Goal: Task Accomplishment & Management: Manage account settings

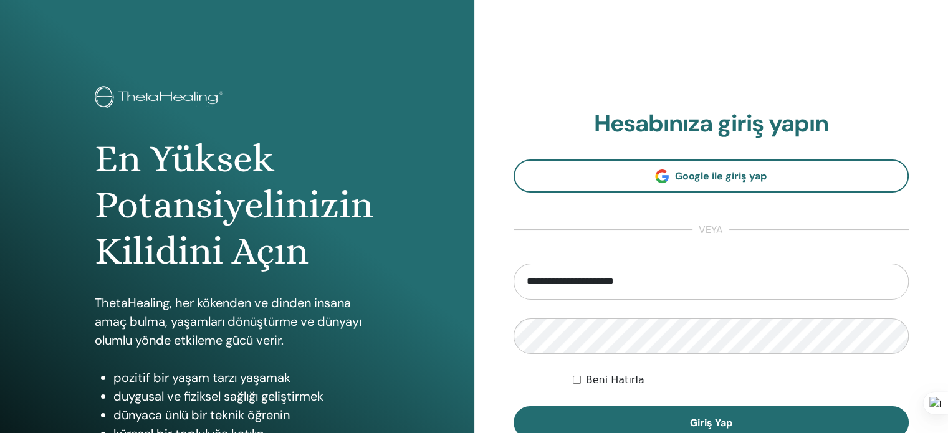
click at [631, 278] on input "**********" at bounding box center [711, 282] width 396 height 36
drag, startPoint x: 631, startPoint y: 278, endPoint x: 646, endPoint y: 281, distance: 15.3
click at [633, 278] on input "**********" at bounding box center [711, 282] width 396 height 36
type input "**********"
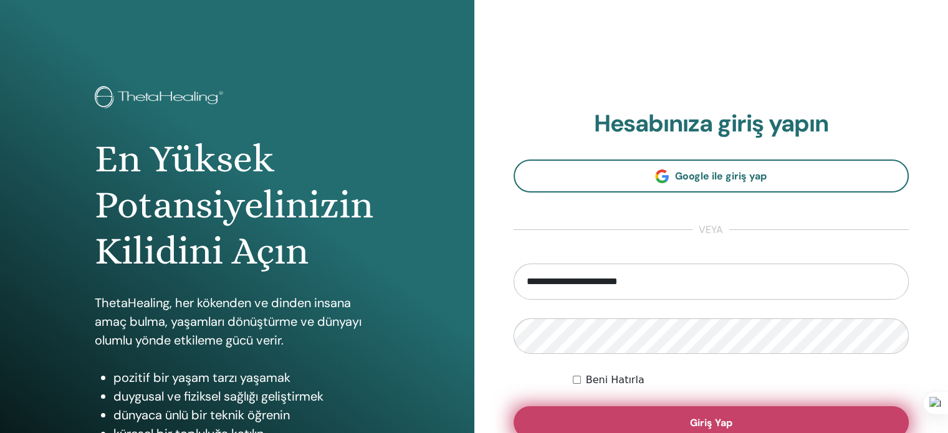
click at [679, 423] on button "Giriş Yap" at bounding box center [711, 422] width 396 height 32
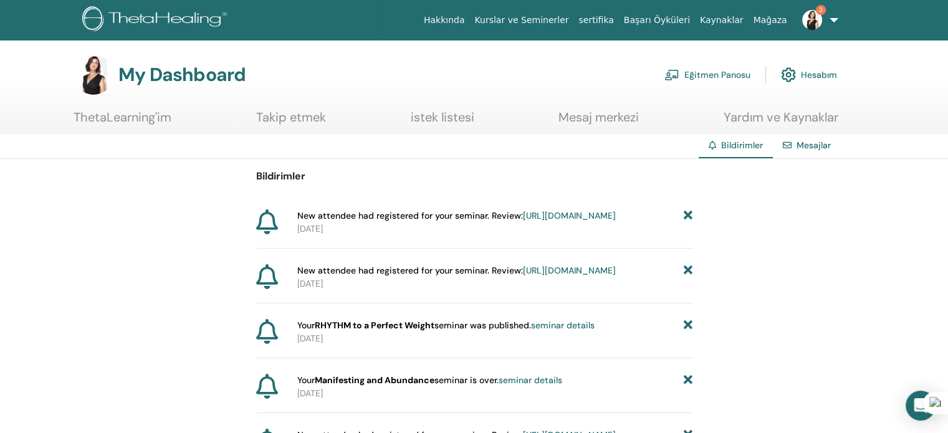
click at [523, 221] on link "[URL][DOMAIN_NAME]" at bounding box center [569, 215] width 93 height 11
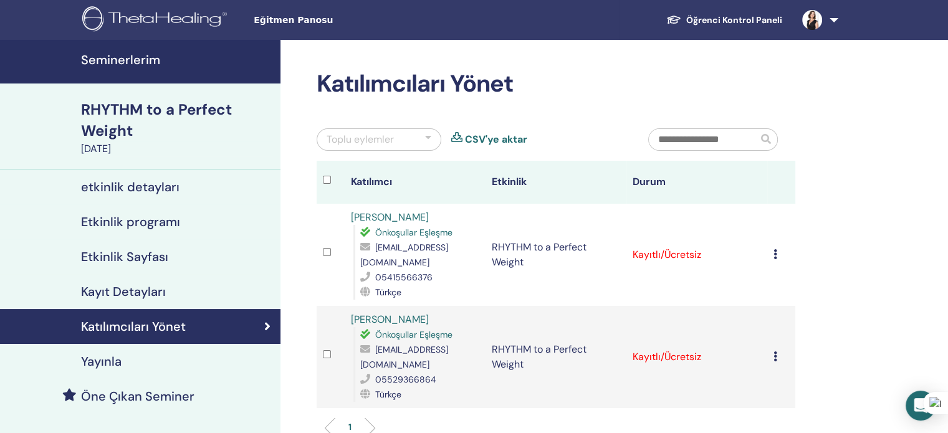
click at [120, 399] on h4 "Öne Çıkan Seminer" at bounding box center [137, 396] width 113 height 15
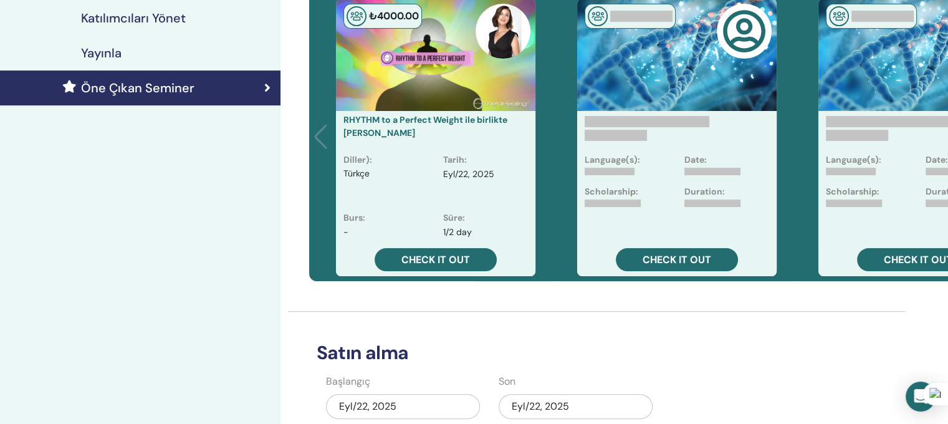
scroll to position [312, 0]
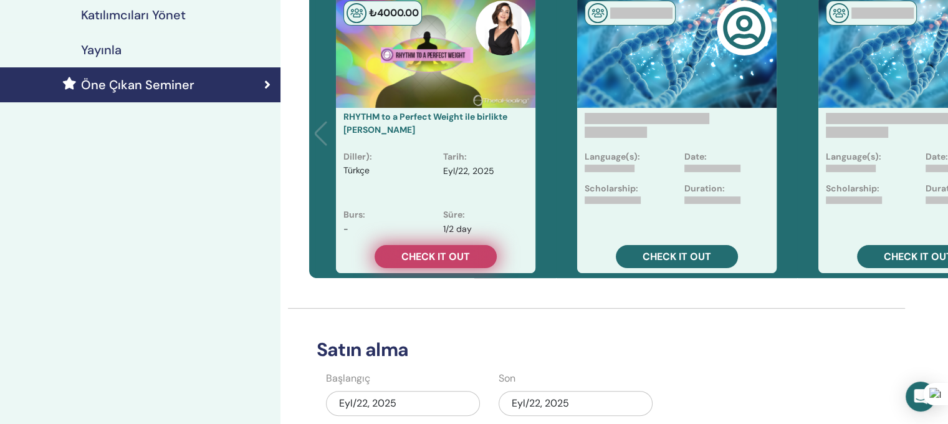
click at [436, 258] on span "Check it out" at bounding box center [435, 256] width 69 height 13
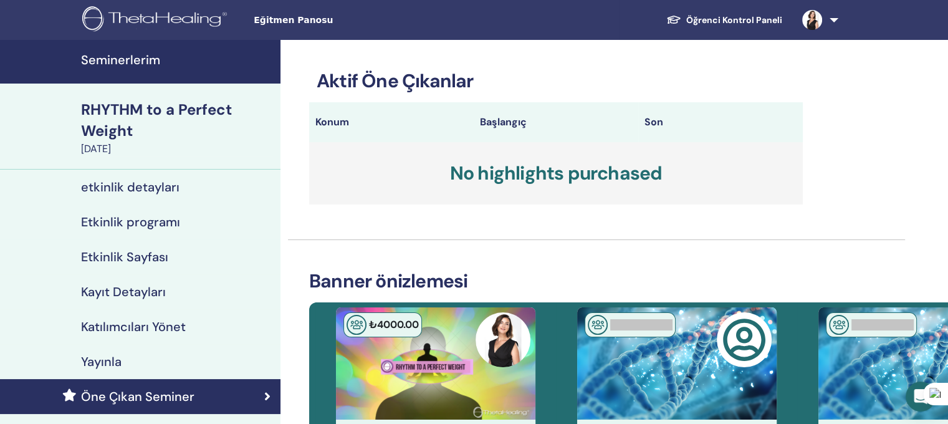
click at [831, 19] on link at bounding box center [817, 20] width 51 height 40
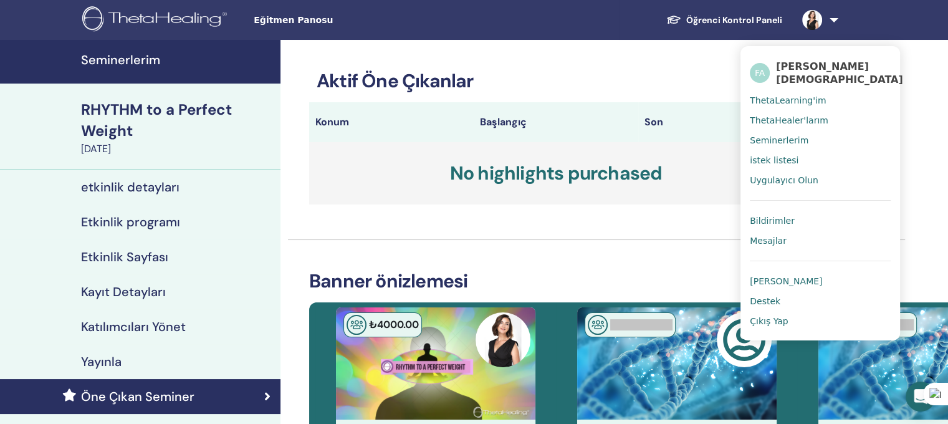
click at [782, 278] on span "[PERSON_NAME]" at bounding box center [786, 280] width 72 height 11
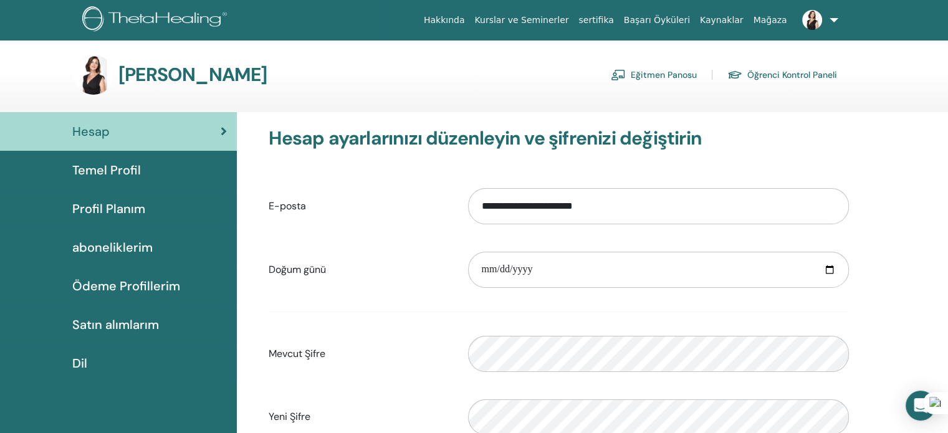
click at [112, 212] on span "Profil Planım" at bounding box center [108, 208] width 73 height 19
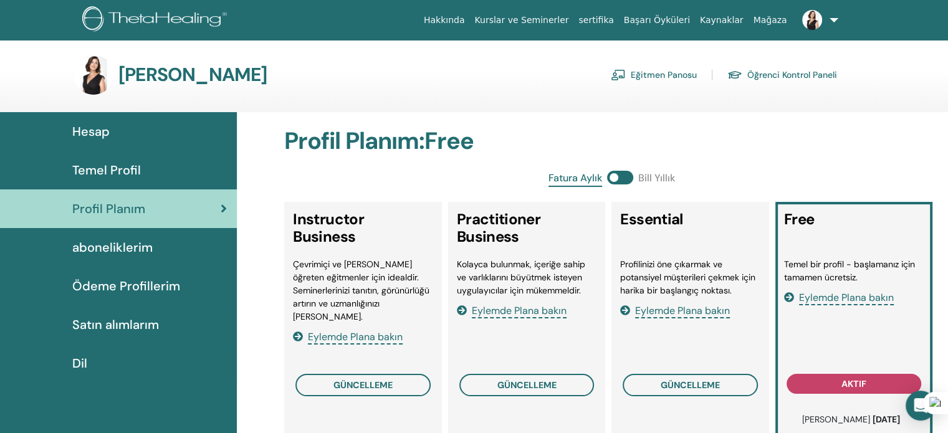
click at [336, 330] on span "Eylemde Plana bakın" at bounding box center [355, 337] width 95 height 14
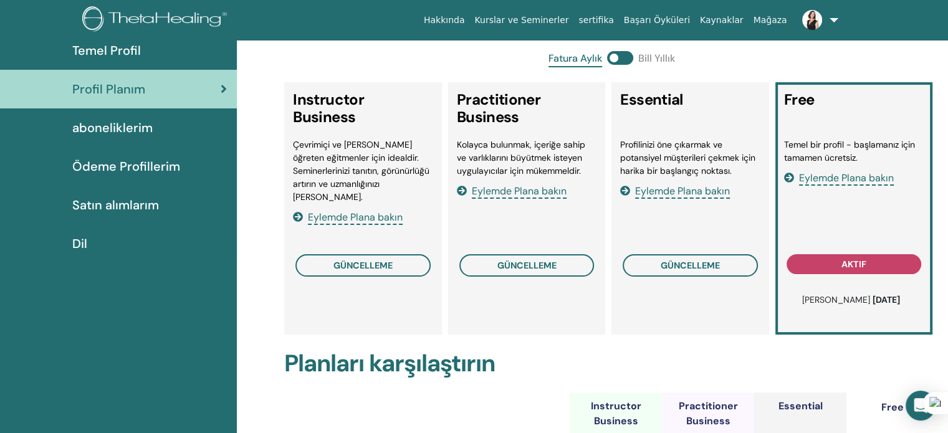
scroll to position [152, 0]
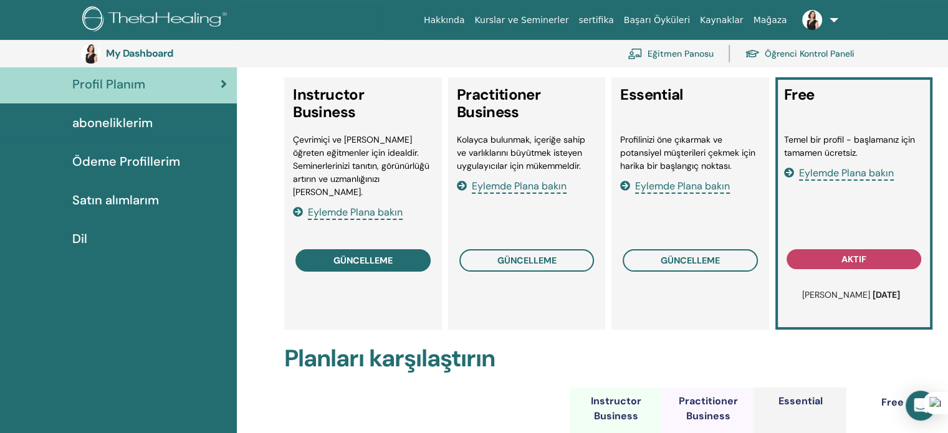
click at [359, 256] on span "güncelleme" at bounding box center [362, 261] width 59 height 10
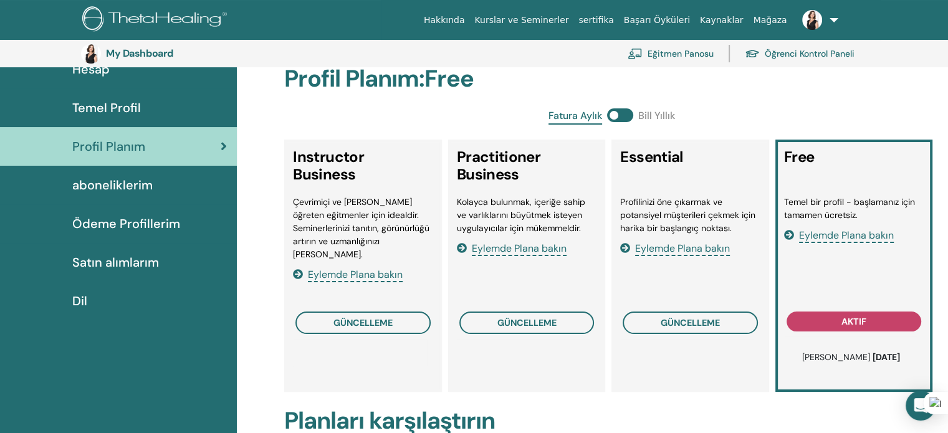
scroll to position [88, 0]
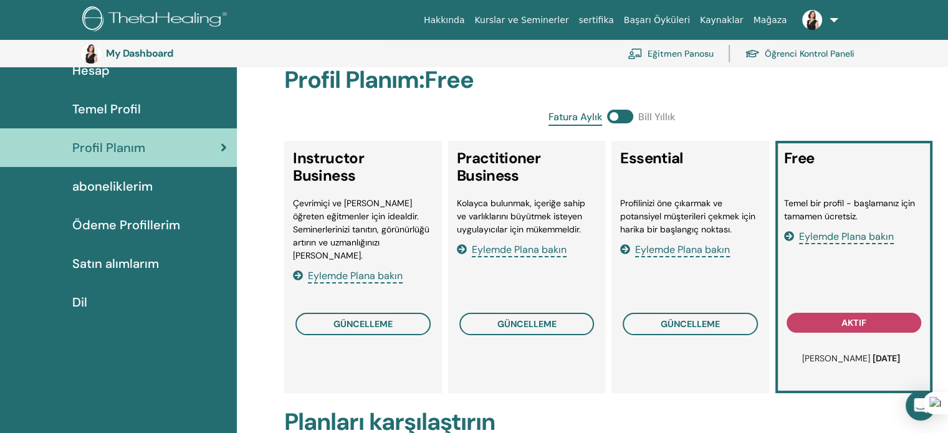
click at [618, 118] on span at bounding box center [620, 117] width 26 height 14
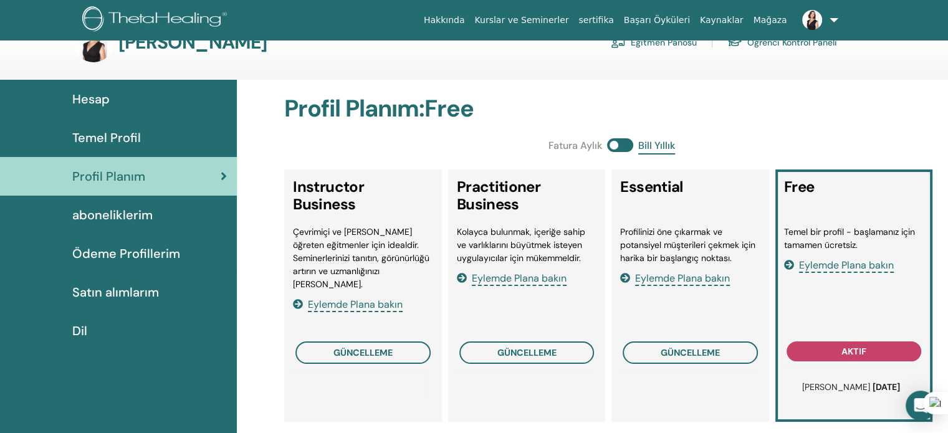
scroll to position [0, 0]
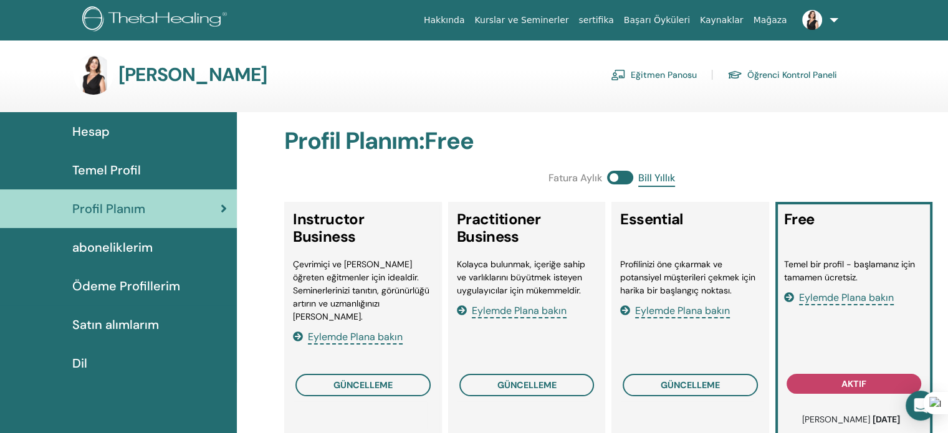
click at [165, 24] on img at bounding box center [156, 20] width 149 height 28
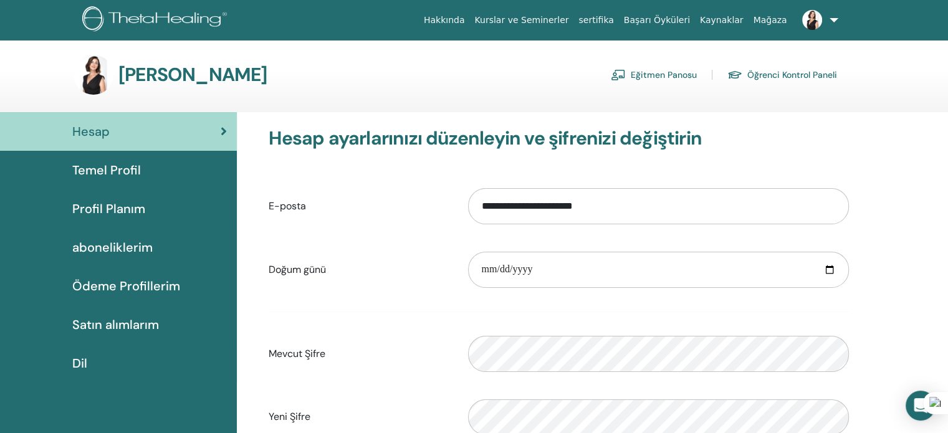
click at [118, 209] on span "Profil Planım" at bounding box center [108, 208] width 73 height 19
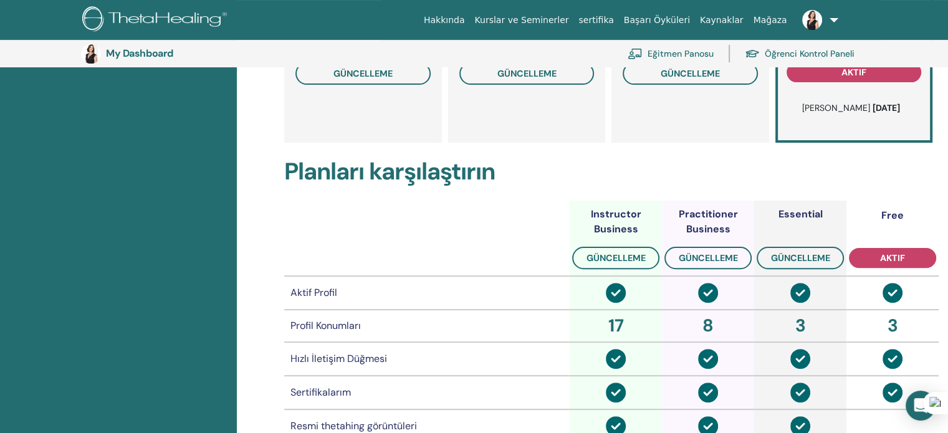
scroll to position [152, 0]
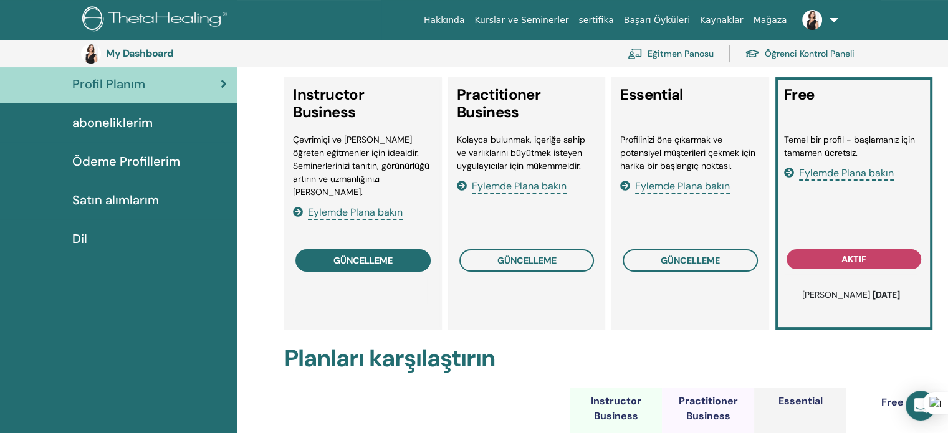
click at [345, 252] on button "güncelleme" at bounding box center [362, 260] width 135 height 22
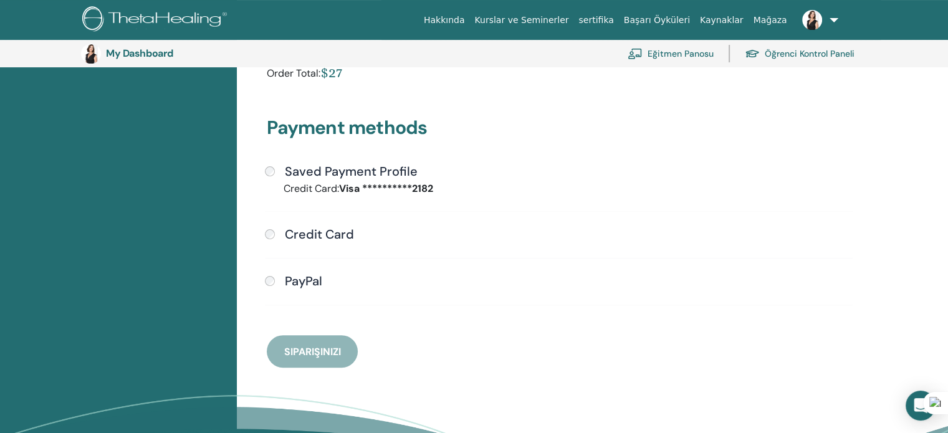
scroll to position [277, 0]
click at [504, 214] on div "**********" at bounding box center [558, 241] width 603 height 156
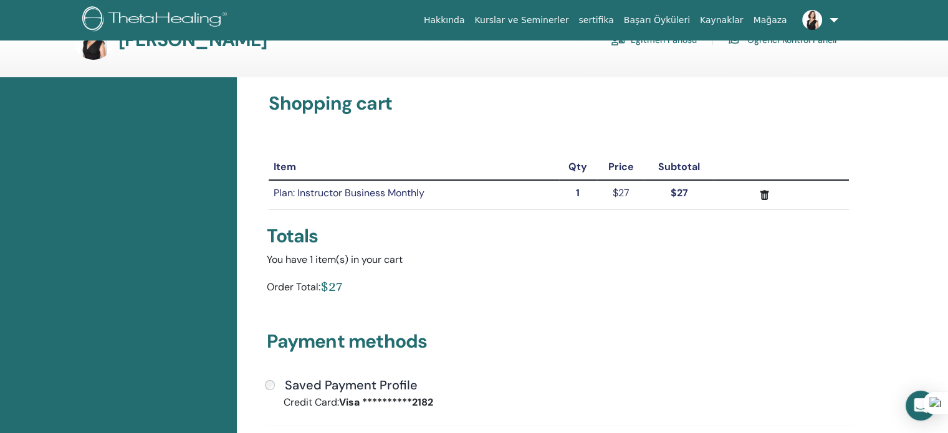
scroll to position [0, 0]
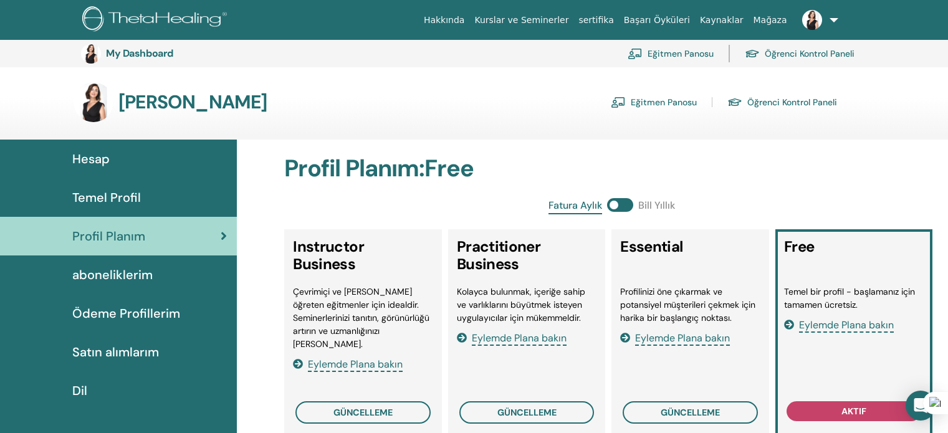
scroll to position [151, 0]
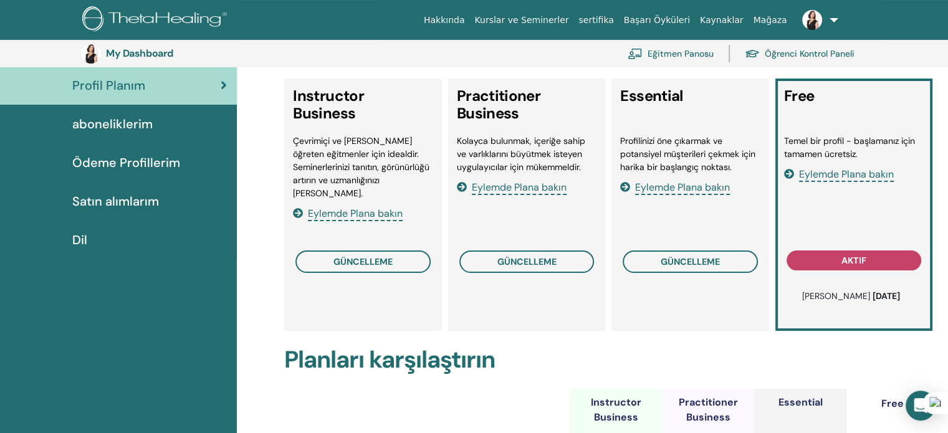
click at [115, 165] on span "Ödeme Profillerim" at bounding box center [126, 162] width 108 height 19
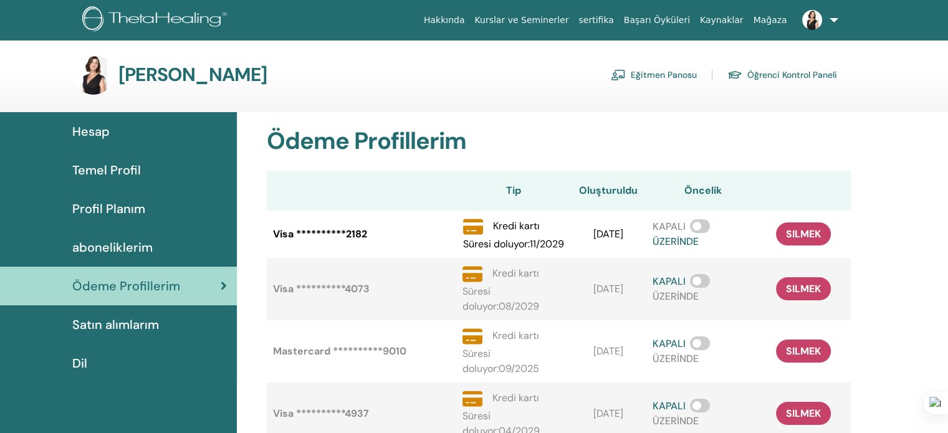
click at [700, 233] on span at bounding box center [700, 226] width 20 height 14
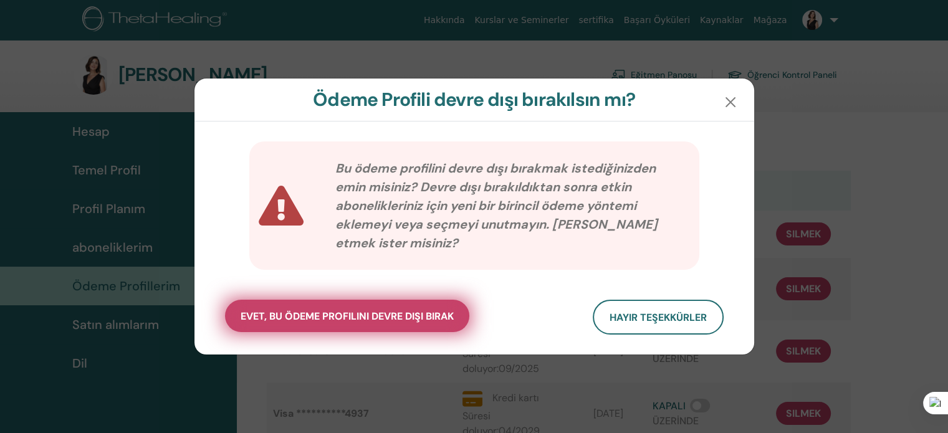
click at [356, 322] on span "evet, bu ödeme profilini devre dışı bırak" at bounding box center [347, 316] width 213 height 13
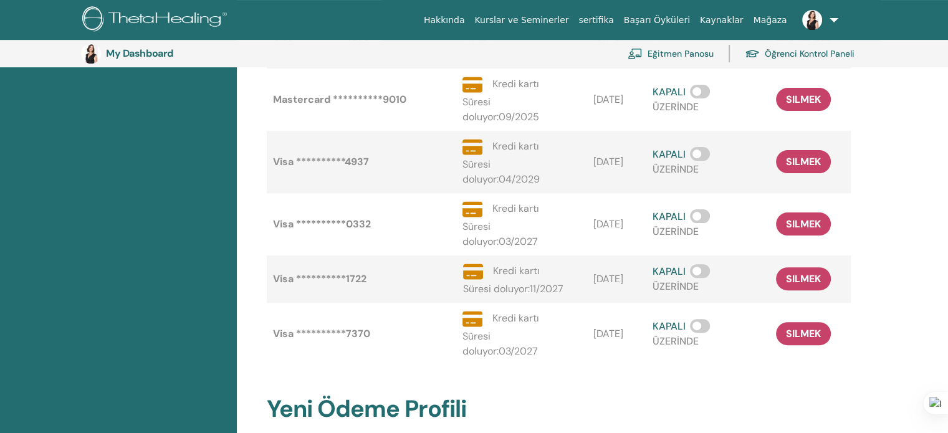
scroll to position [464, 0]
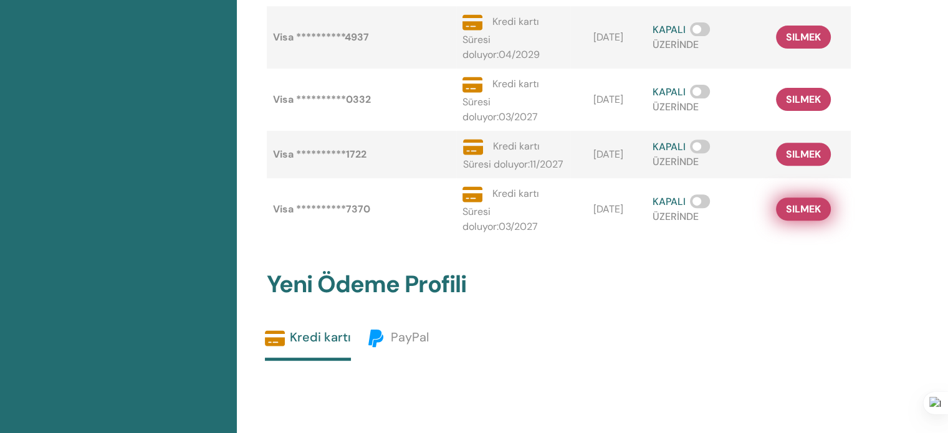
click at [799, 216] on span "silmek" at bounding box center [803, 209] width 35 height 13
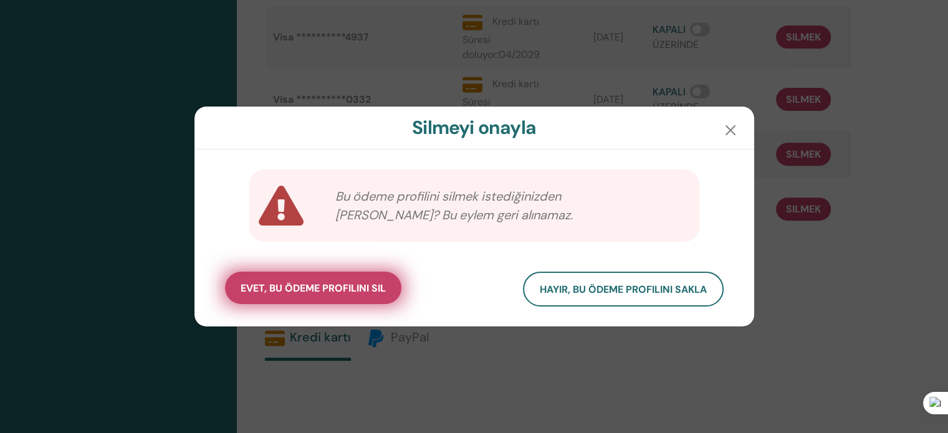
click at [346, 294] on span "evet, bu ödeme profilini sil" at bounding box center [313, 288] width 145 height 13
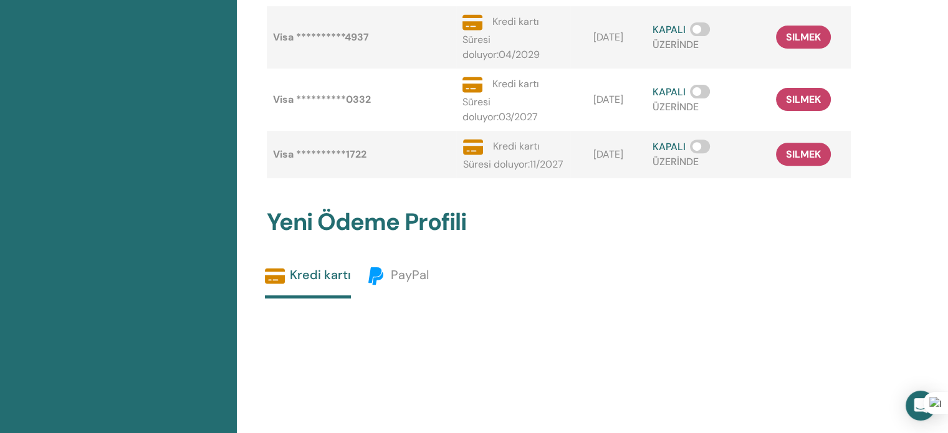
click at [774, 166] on div "silmek" at bounding box center [803, 154] width 75 height 23
click at [816, 161] on span "silmek" at bounding box center [803, 154] width 35 height 13
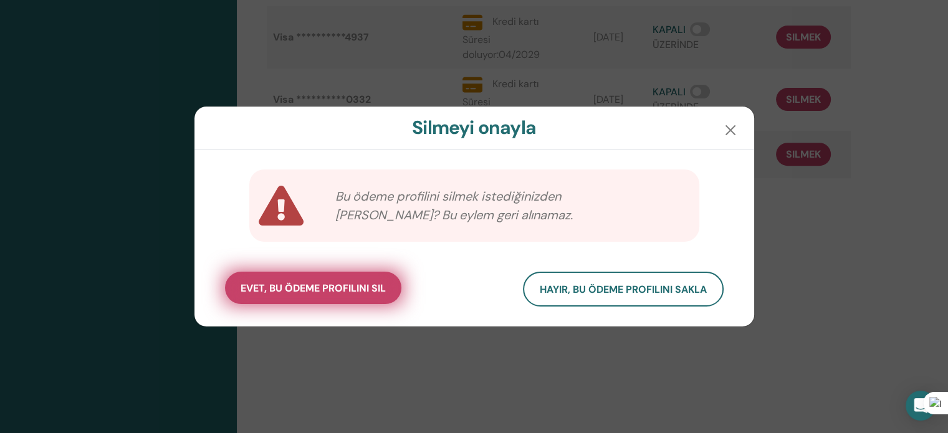
click at [337, 294] on span "evet, bu ödeme profilini sil" at bounding box center [313, 288] width 145 height 13
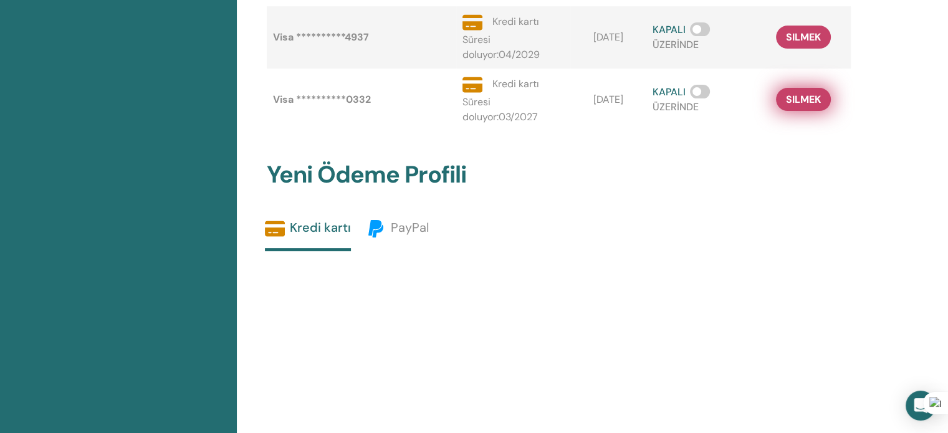
click at [805, 106] on span "silmek" at bounding box center [803, 99] width 35 height 13
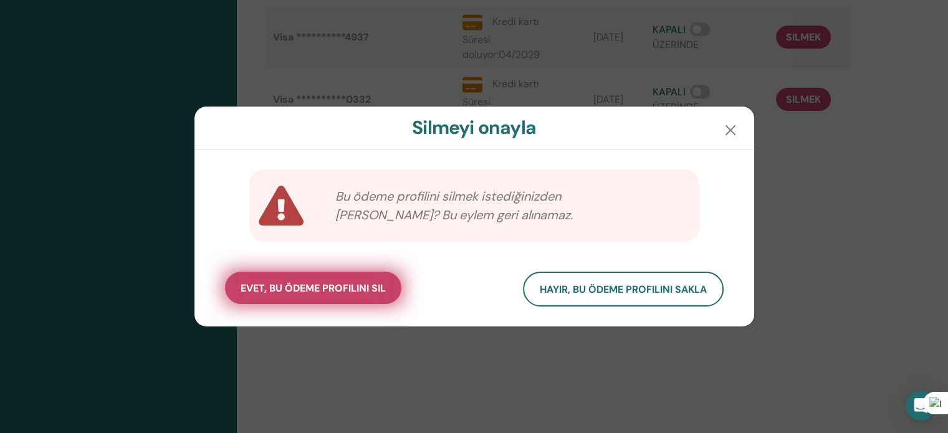
click at [314, 280] on button "evet, bu ödeme profilini sil" at bounding box center [313, 288] width 176 height 32
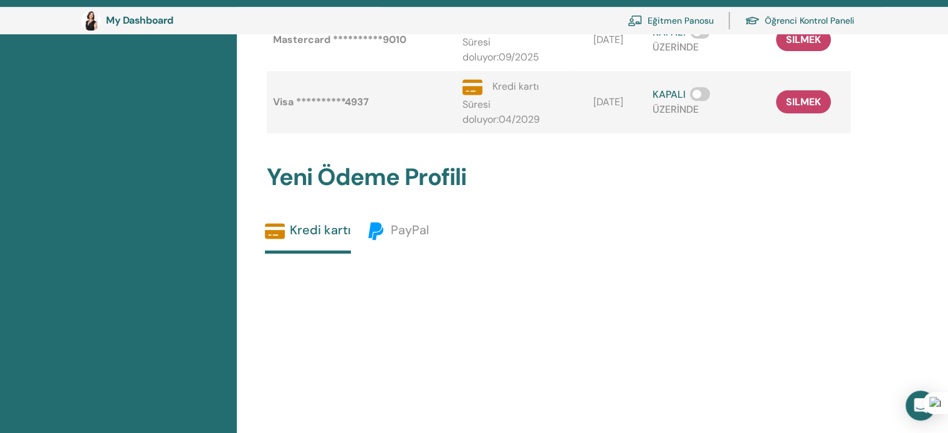
scroll to position [339, 0]
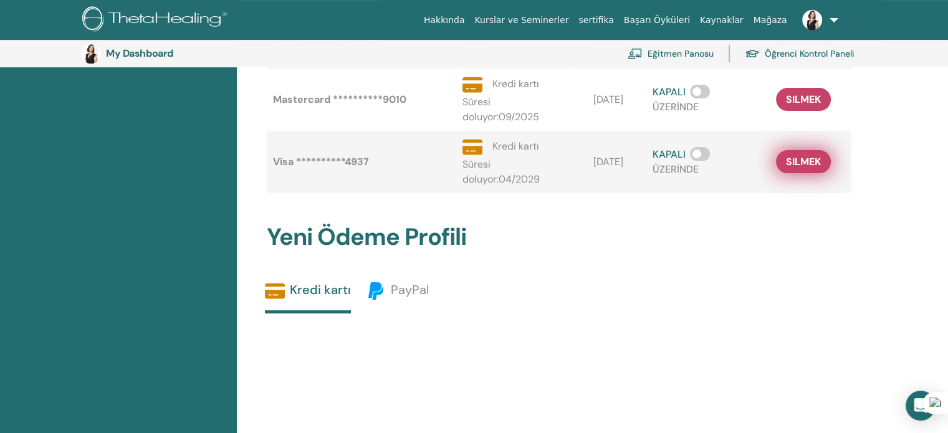
click at [808, 168] on span "silmek" at bounding box center [803, 161] width 35 height 13
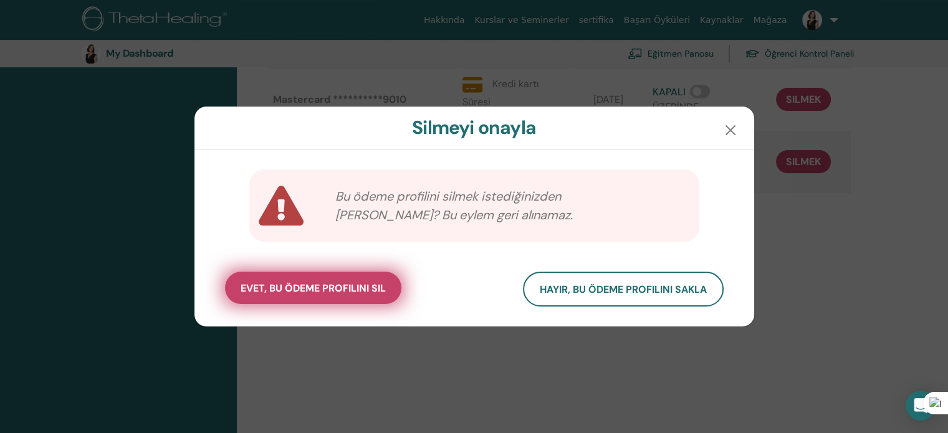
click at [302, 291] on span "evet, bu ödeme profilini sil" at bounding box center [313, 288] width 145 height 13
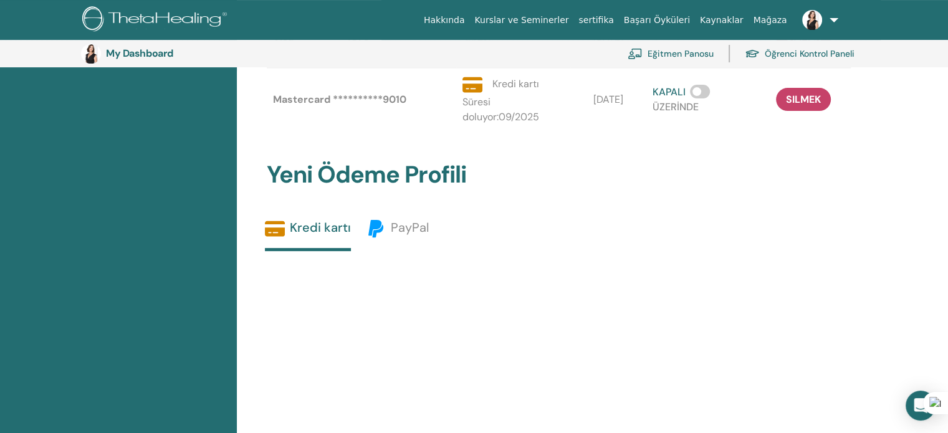
scroll to position [214, 0]
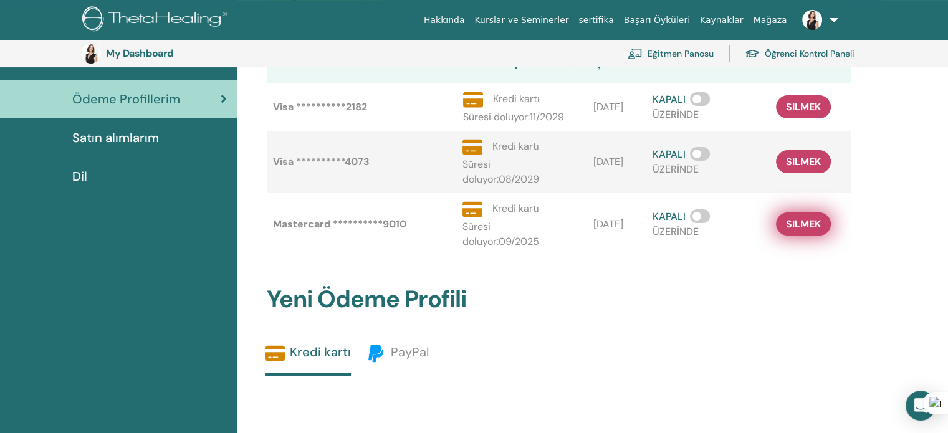
click at [807, 231] on span "silmek" at bounding box center [803, 223] width 35 height 13
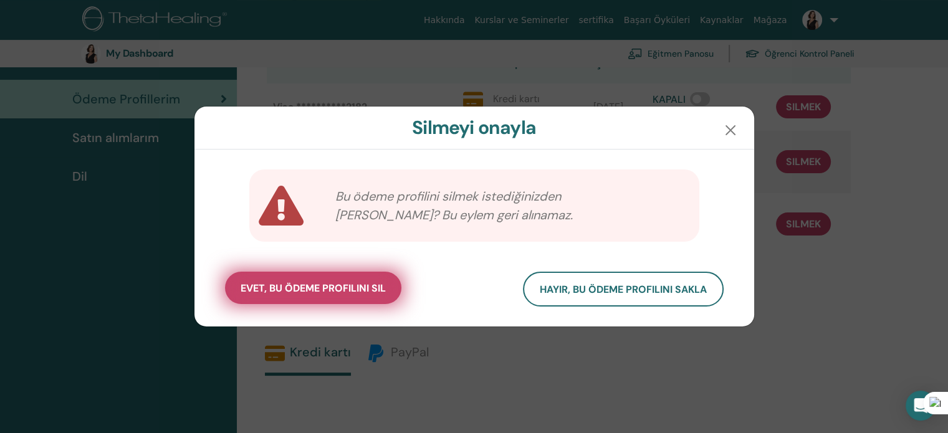
click at [346, 280] on button "evet, bu ödeme profilini sil" at bounding box center [313, 288] width 176 height 32
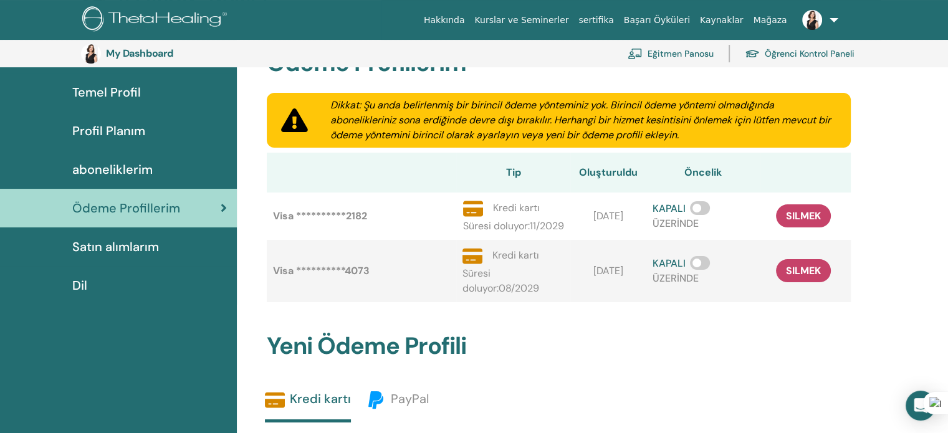
scroll to position [90, 0]
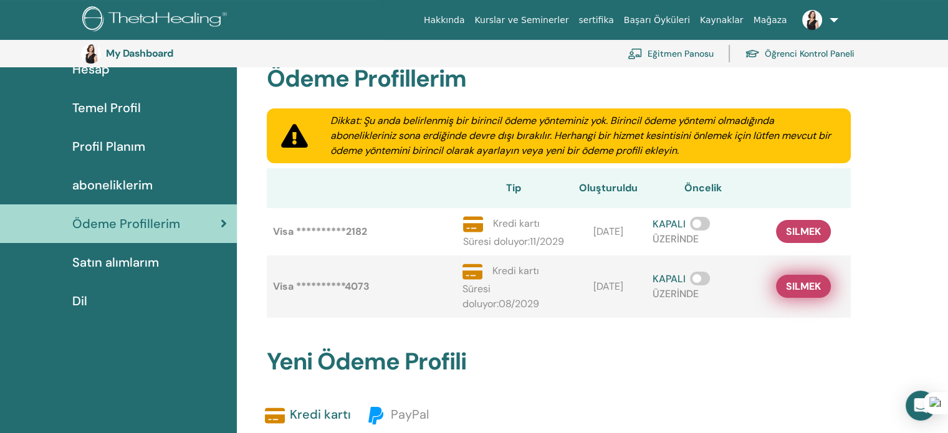
click at [790, 298] on button "silmek" at bounding box center [803, 286] width 55 height 23
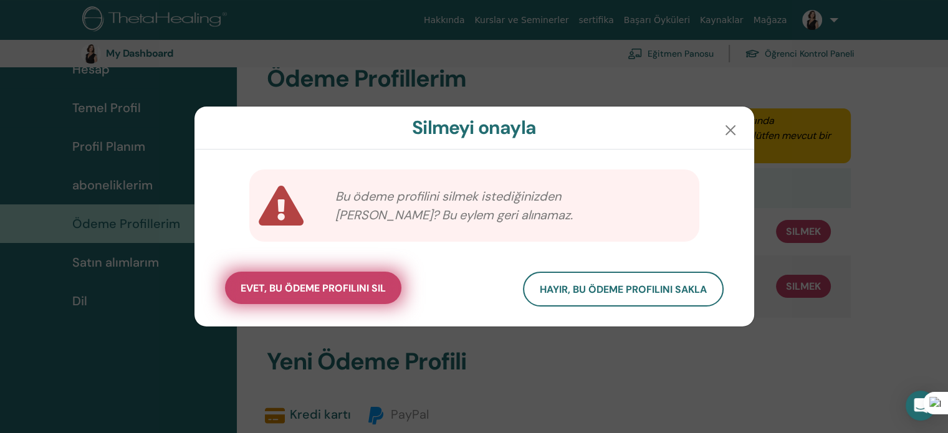
click at [287, 294] on span "evet, bu ödeme profilini sil" at bounding box center [313, 288] width 145 height 13
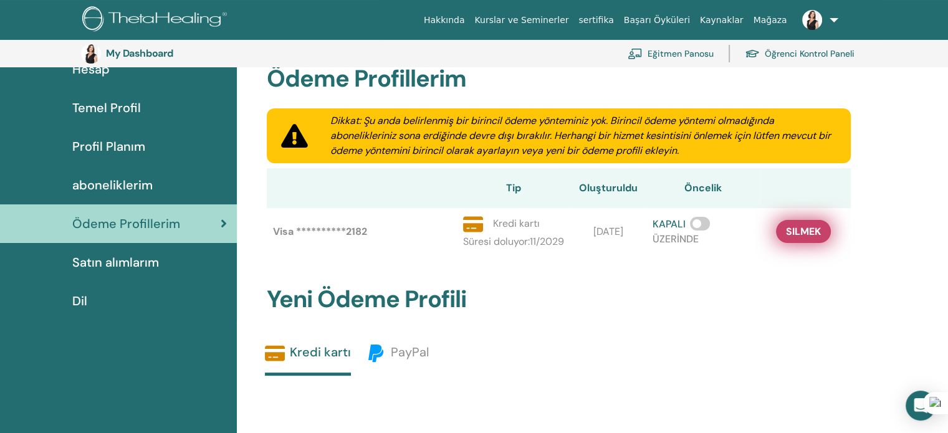
click at [810, 238] on span "silmek" at bounding box center [803, 231] width 35 height 13
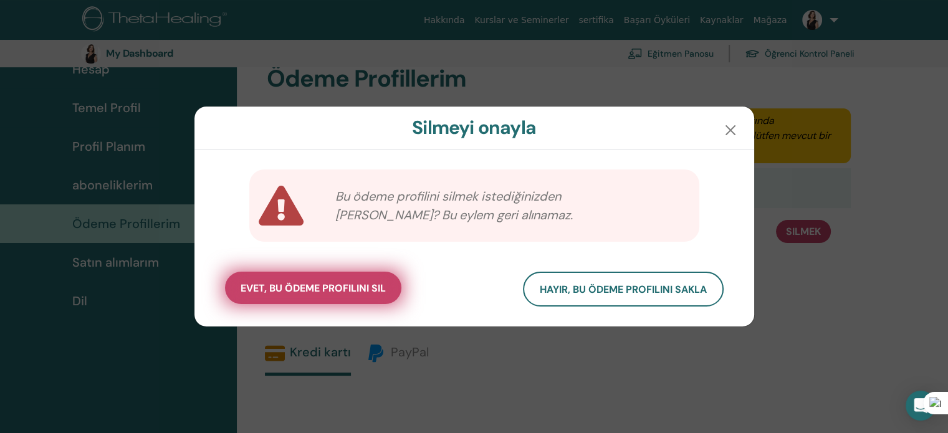
click at [336, 284] on span "evet, bu ödeme profilini sil" at bounding box center [313, 288] width 145 height 13
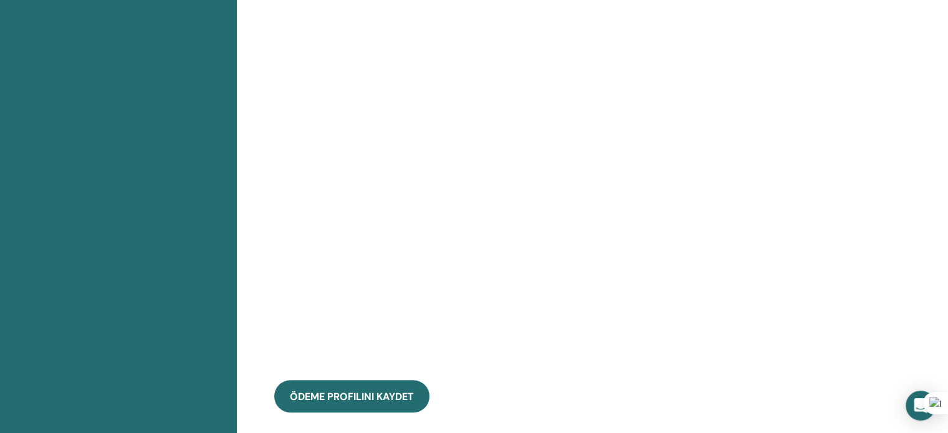
scroll to position [703, 0]
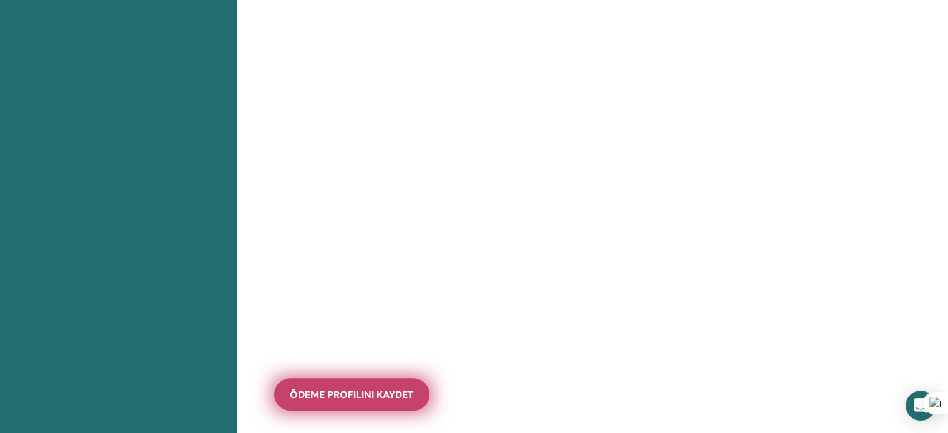
click at [345, 388] on span "ödeme profilini kaydet" at bounding box center [352, 394] width 124 height 13
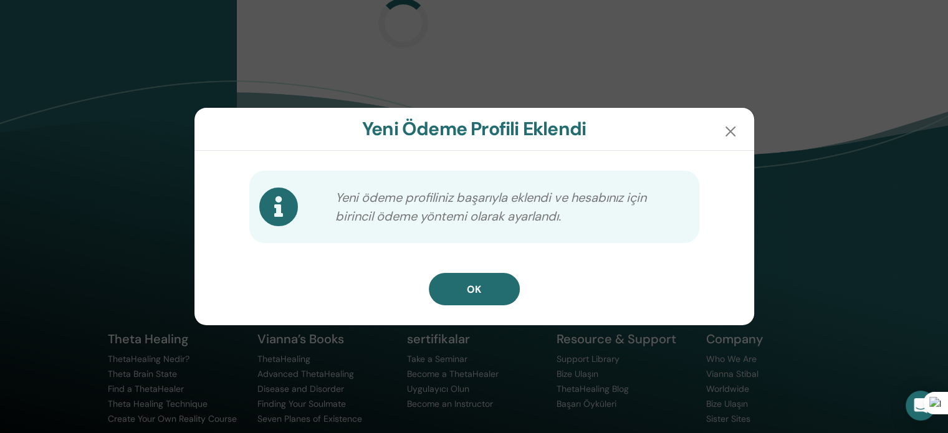
scroll to position [585, 0]
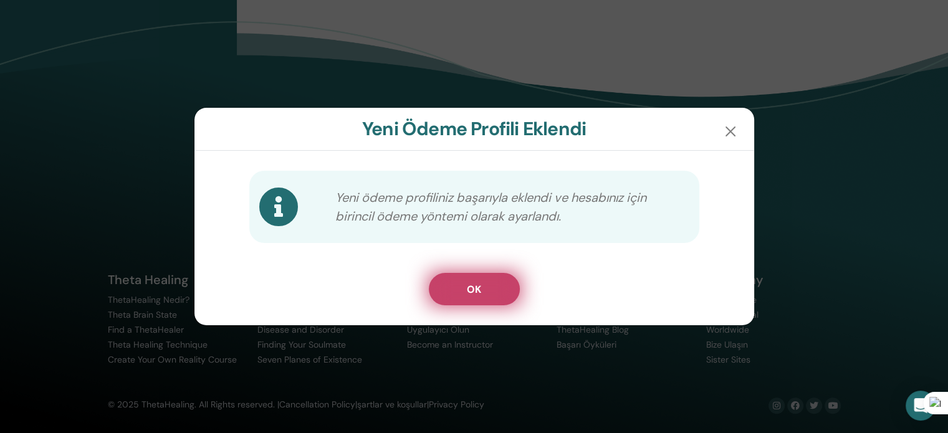
click at [481, 290] on button "OK" at bounding box center [474, 289] width 91 height 32
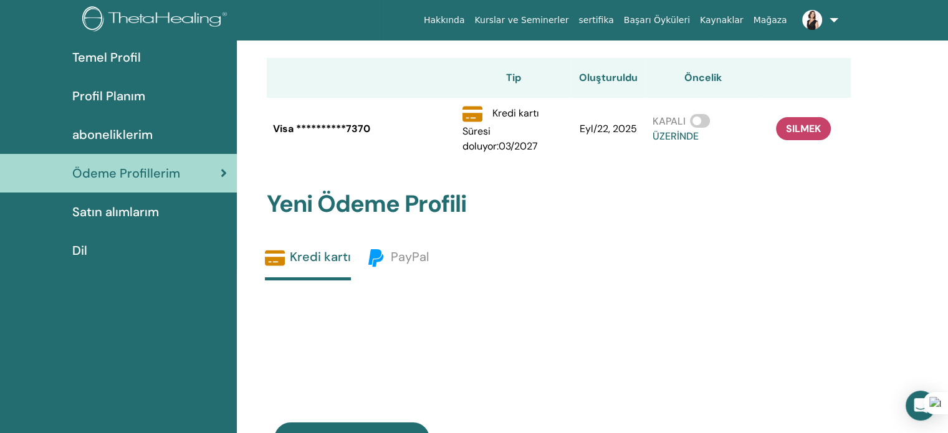
scroll to position [28, 0]
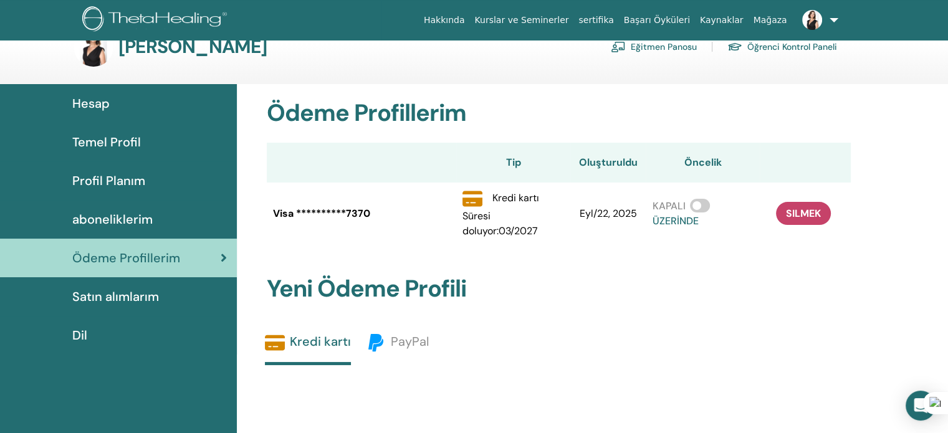
click at [142, 181] on span "Profil Planım" at bounding box center [108, 180] width 73 height 19
click at [100, 173] on span "Profil Planım" at bounding box center [108, 180] width 73 height 19
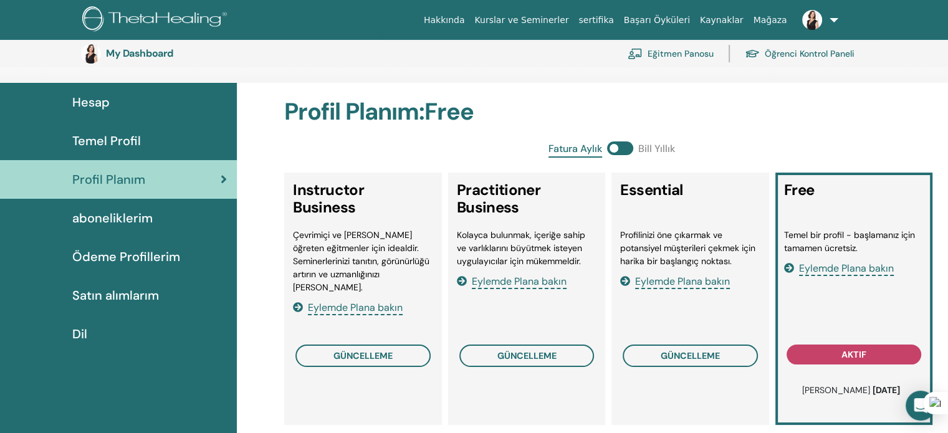
scroll to position [152, 0]
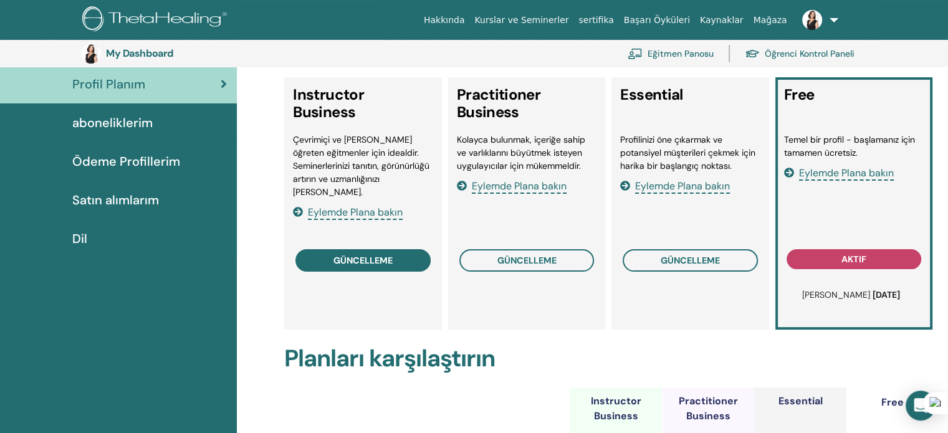
click at [364, 256] on span "güncelleme" at bounding box center [362, 261] width 59 height 10
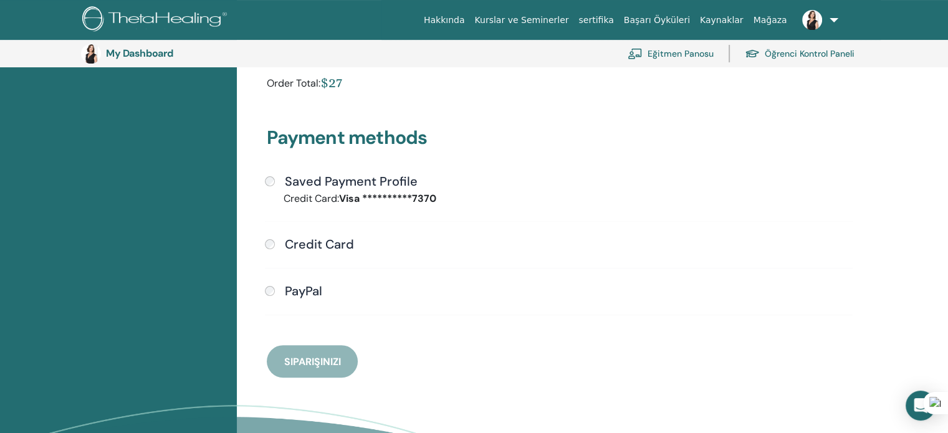
scroll to position [277, 0]
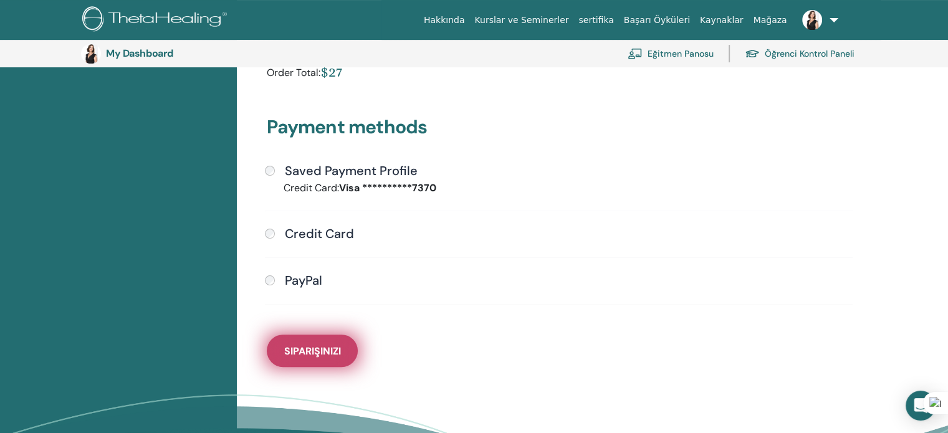
click at [299, 353] on span "Siparişinizi" at bounding box center [312, 351] width 57 height 13
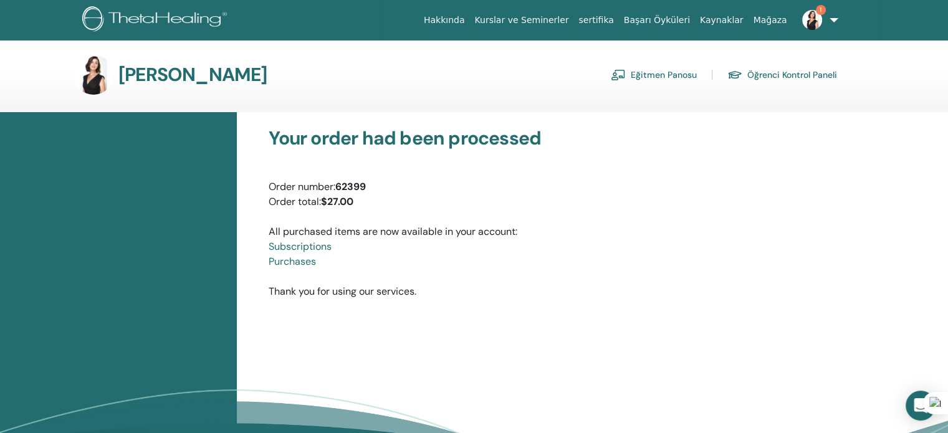
click at [816, 22] on img at bounding box center [812, 20] width 20 height 20
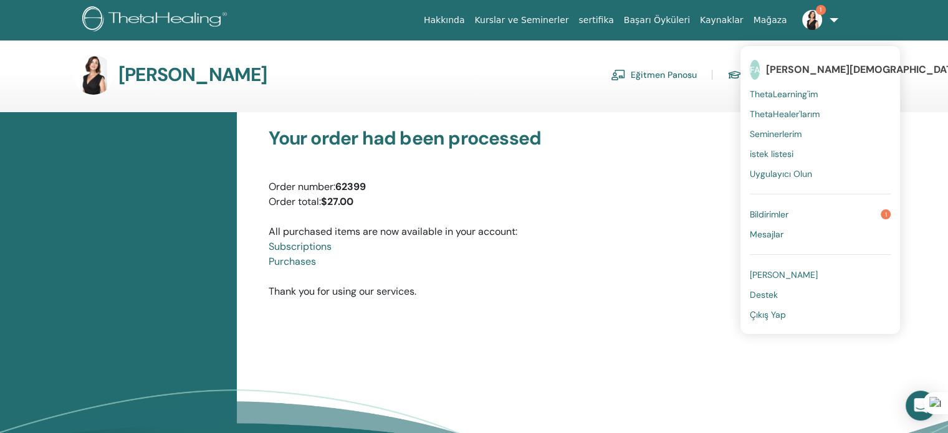
click at [765, 211] on span "Bildirimler" at bounding box center [769, 214] width 39 height 11
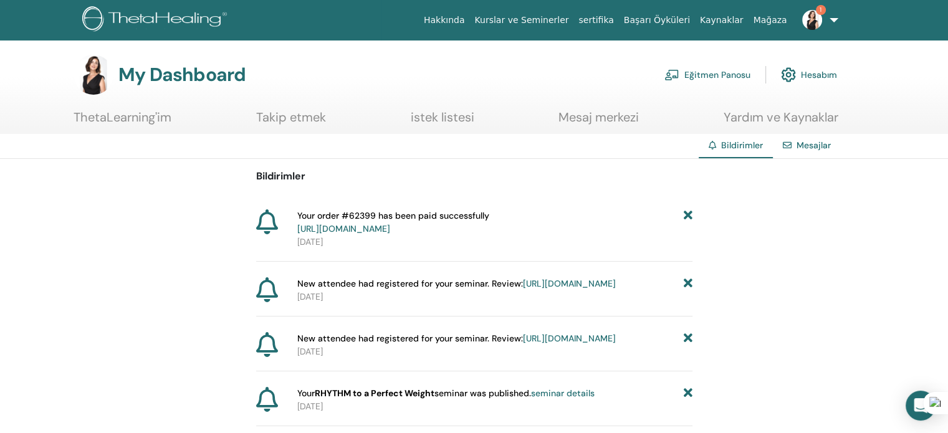
click at [814, 19] on img at bounding box center [812, 20] width 20 height 20
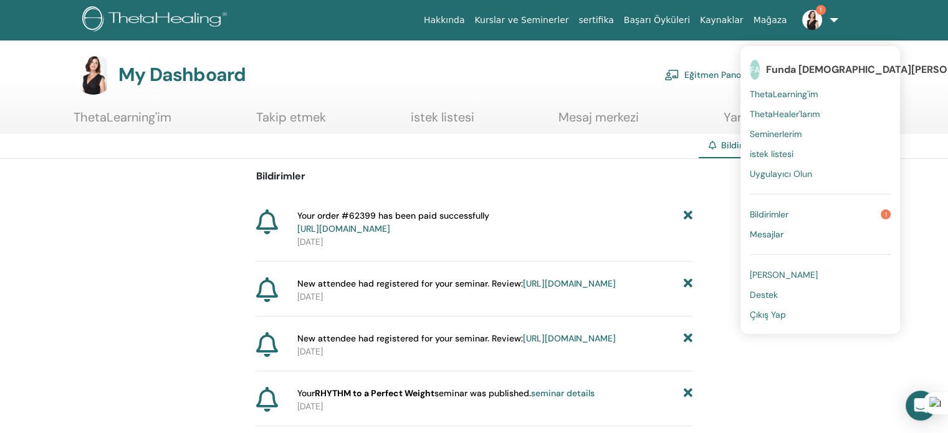
click at [780, 277] on span "[PERSON_NAME]" at bounding box center [784, 274] width 68 height 11
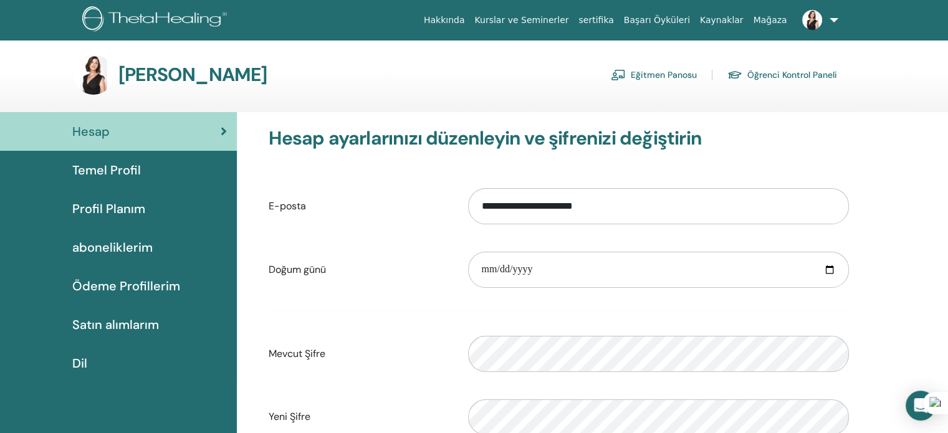
click at [100, 209] on span "Profil Planım" at bounding box center [108, 208] width 73 height 19
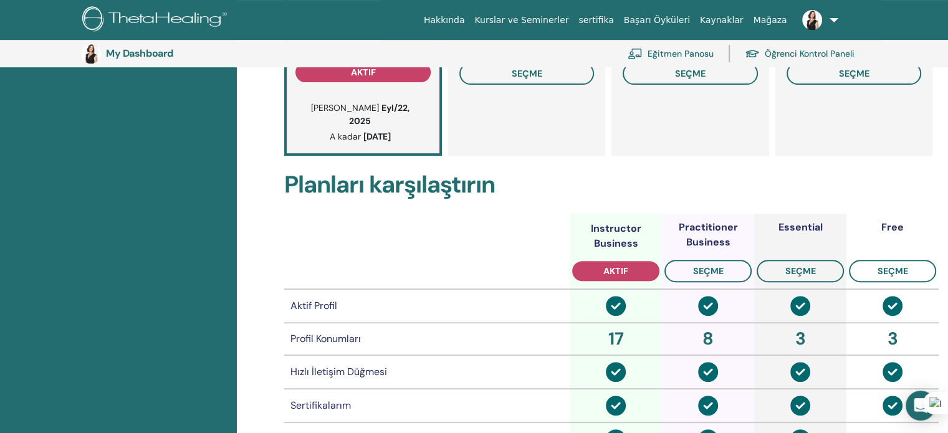
scroll to position [90, 0]
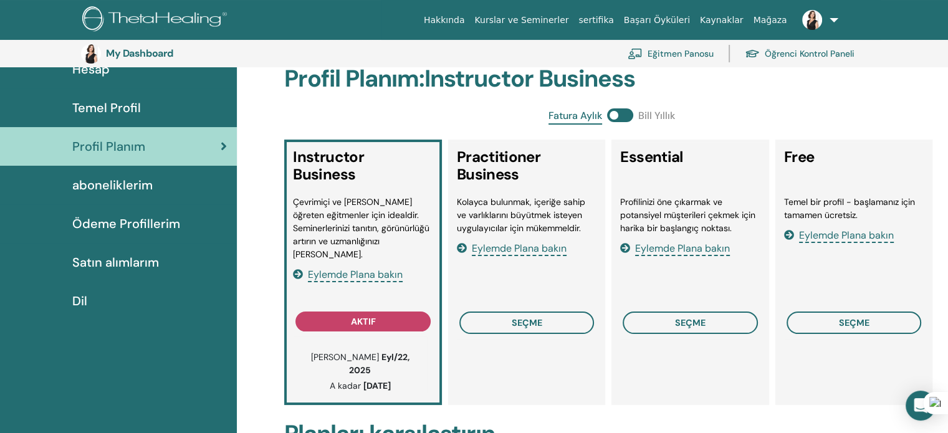
click at [107, 105] on span "Temel Profil" at bounding box center [106, 107] width 69 height 19
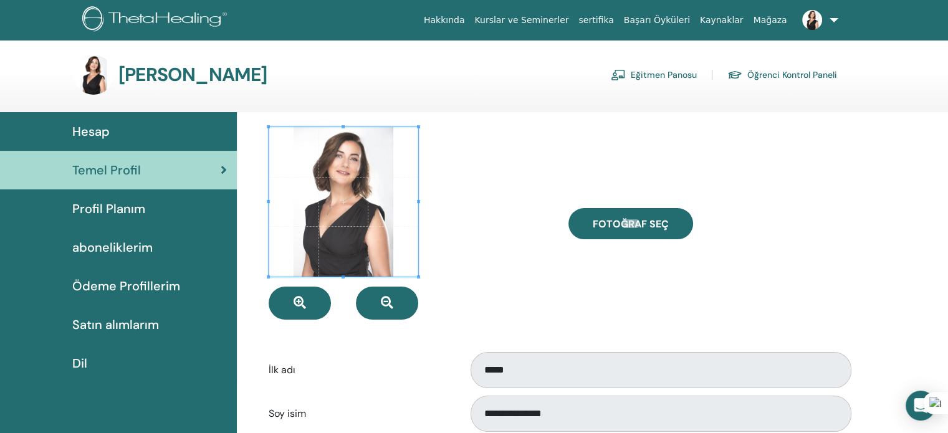
click at [838, 16] on link at bounding box center [817, 20] width 51 height 40
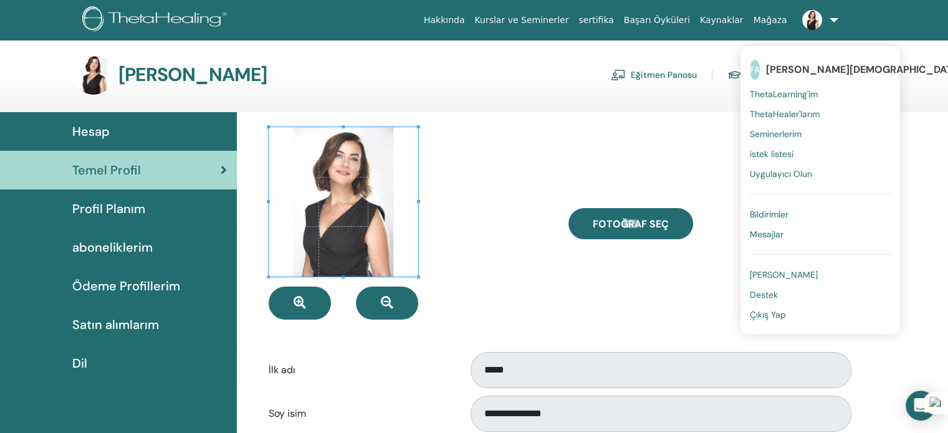
click at [782, 92] on span "ThetaLearning'im" at bounding box center [784, 93] width 68 height 11
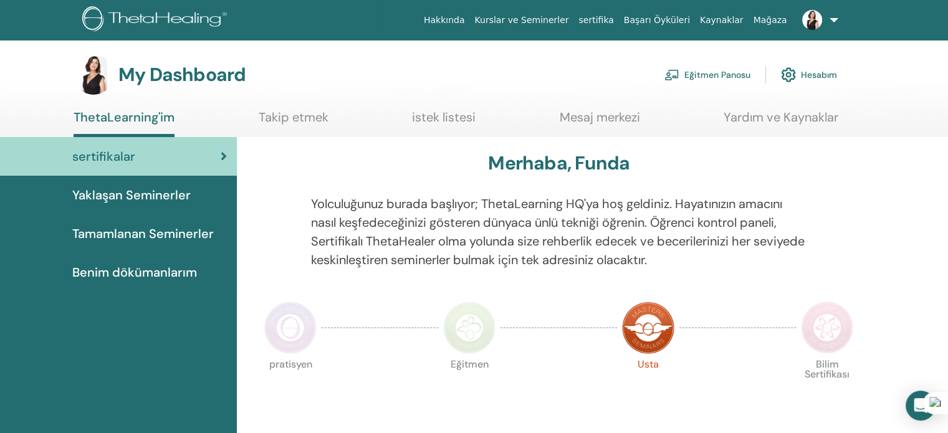
click at [806, 73] on link "Hesabım" at bounding box center [809, 74] width 56 height 27
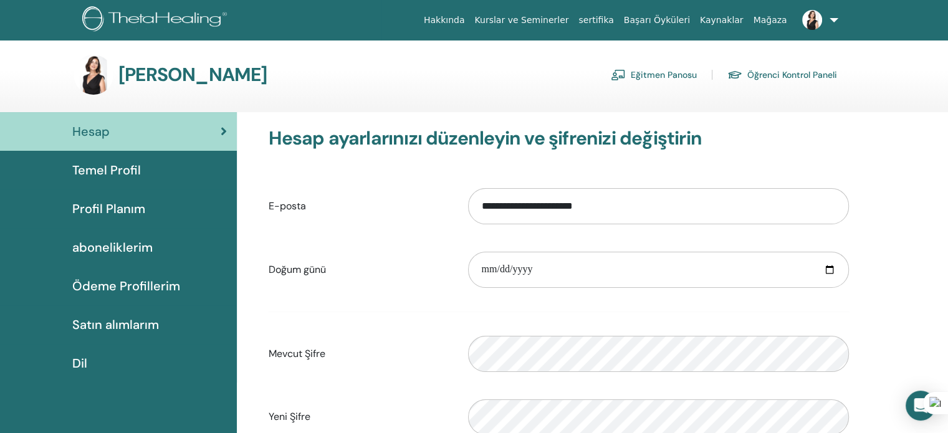
click at [96, 211] on span "Profil Planım" at bounding box center [108, 208] width 73 height 19
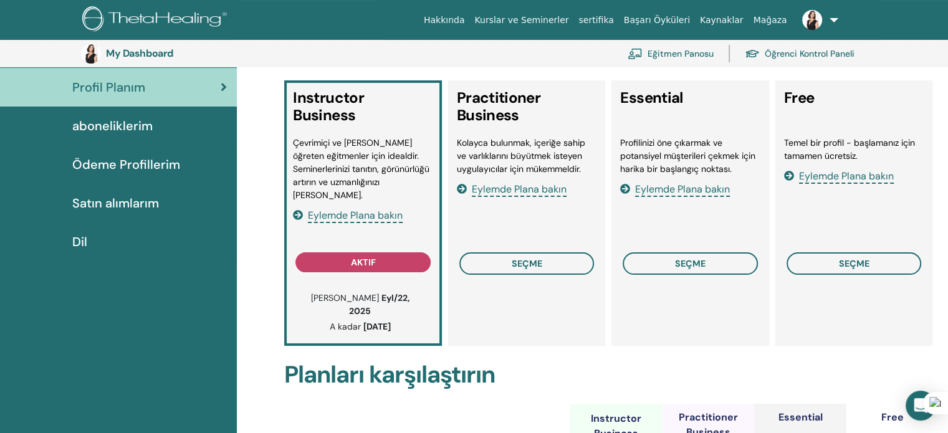
scroll to position [90, 0]
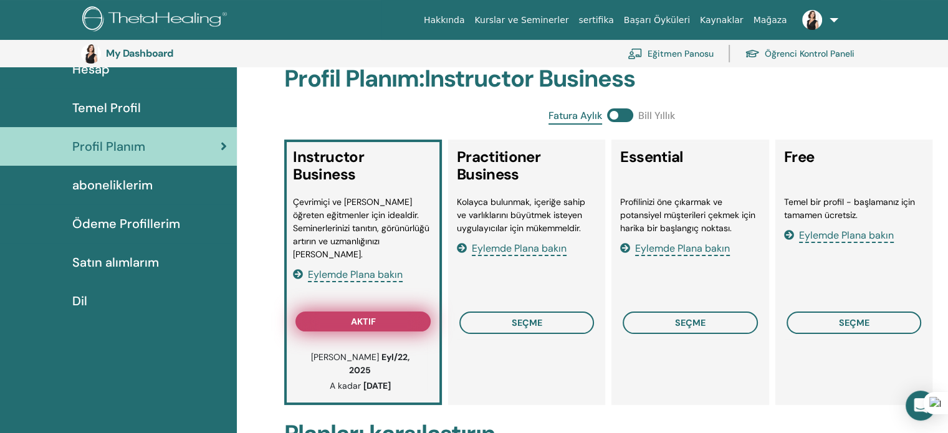
click at [362, 325] on span "aktif" at bounding box center [363, 322] width 25 height 10
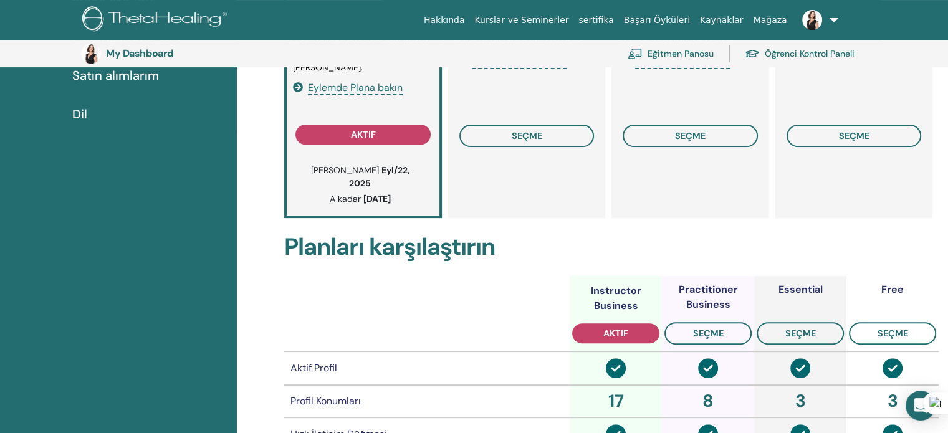
scroll to position [0, 0]
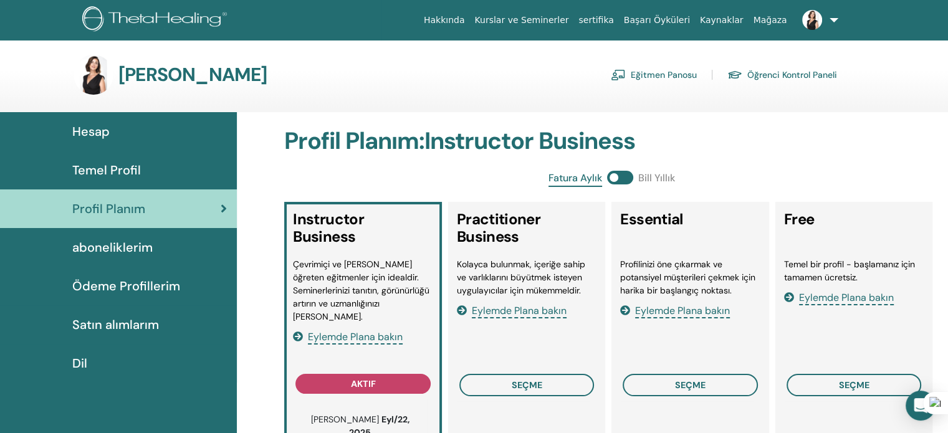
click at [107, 131] on span "Hesap" at bounding box center [90, 131] width 37 height 19
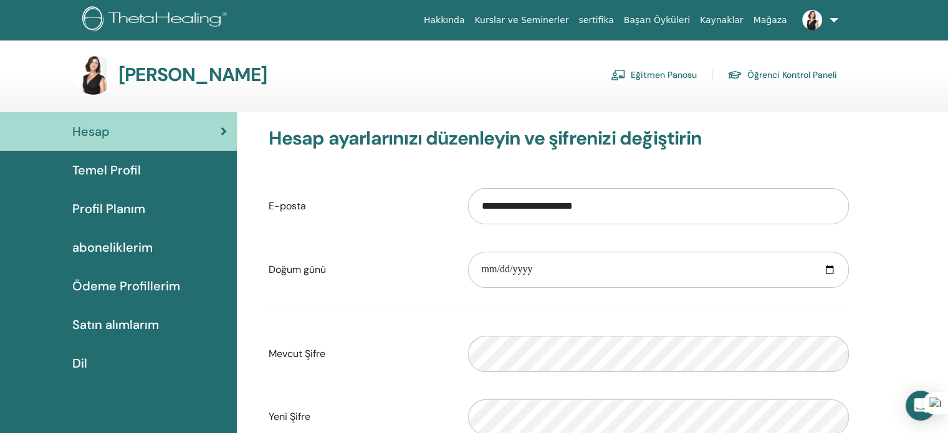
click at [103, 178] on span "Temel Profil" at bounding box center [106, 170] width 69 height 19
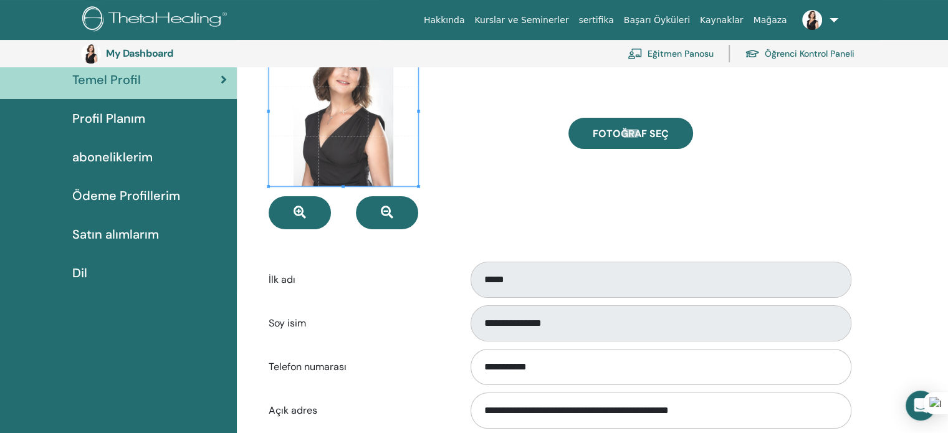
scroll to position [90, 0]
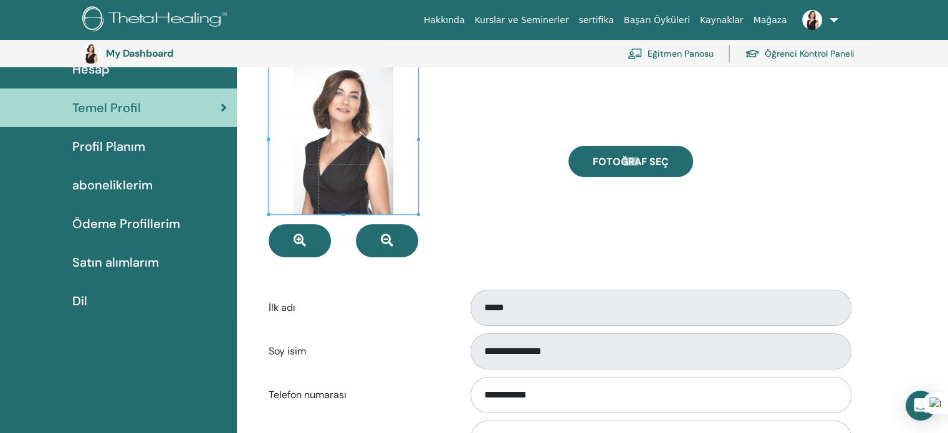
click at [100, 148] on span "Profil Planım" at bounding box center [108, 146] width 73 height 19
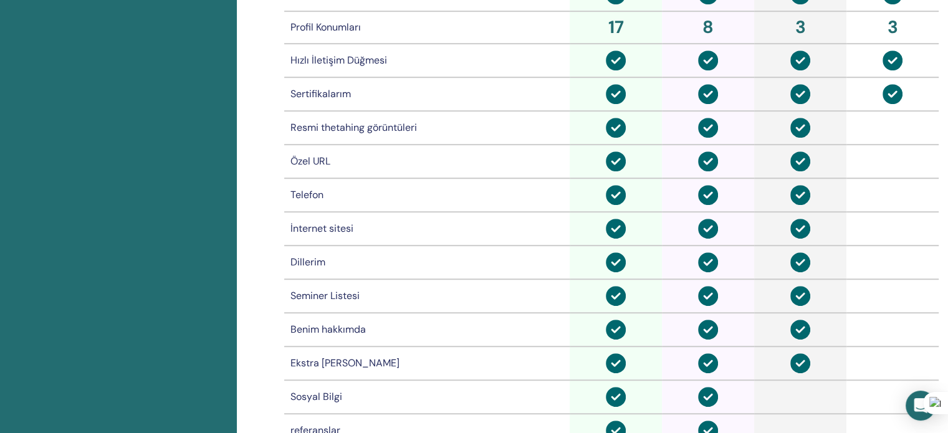
scroll to position [962, 0]
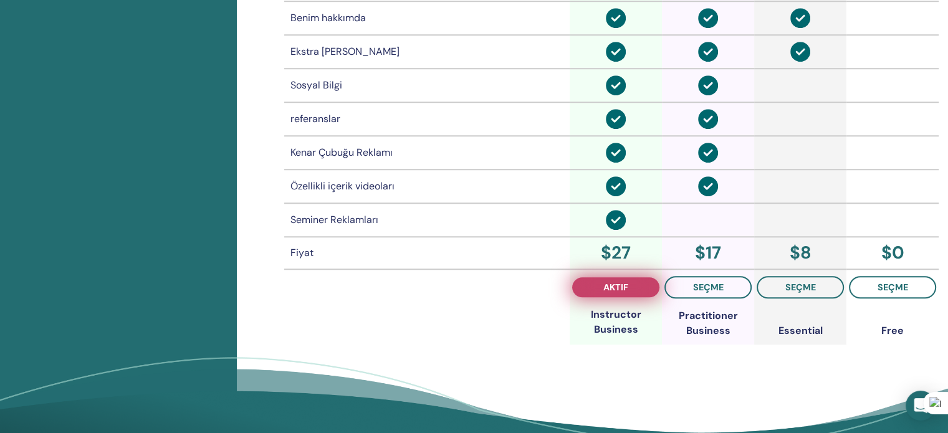
click at [603, 277] on button "aktif" at bounding box center [615, 287] width 87 height 20
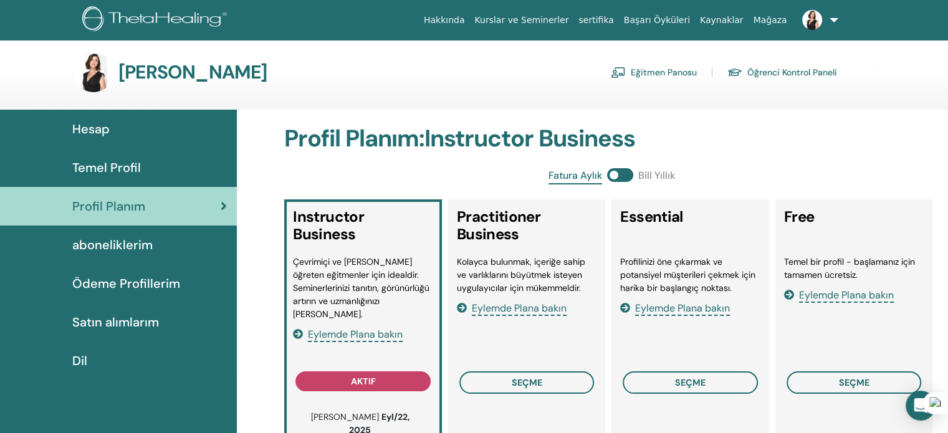
scroll to position [0, 0]
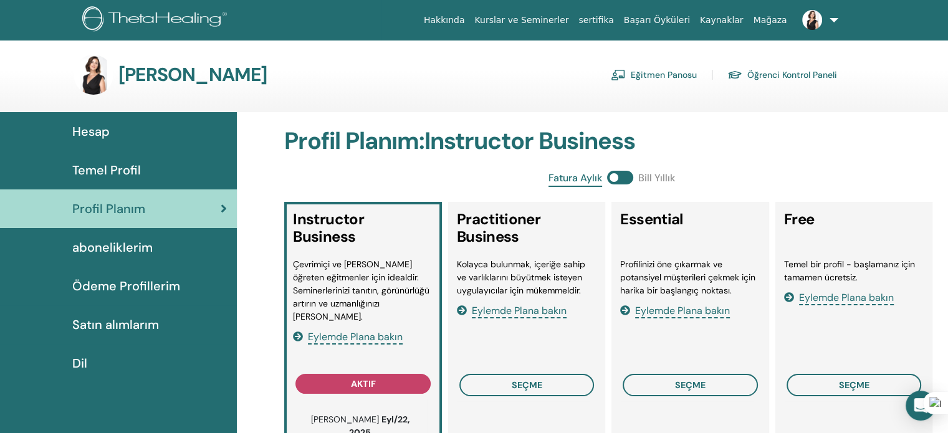
click at [808, 19] on img at bounding box center [812, 20] width 20 height 20
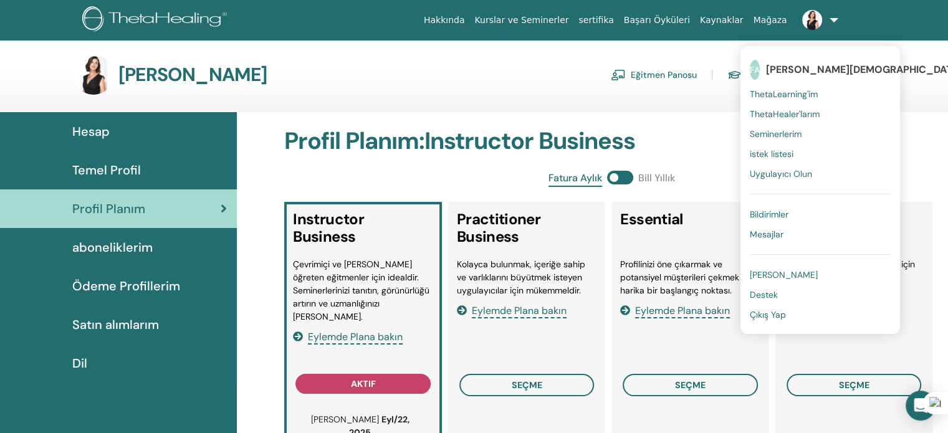
click at [767, 294] on span "Destek" at bounding box center [764, 294] width 28 height 11
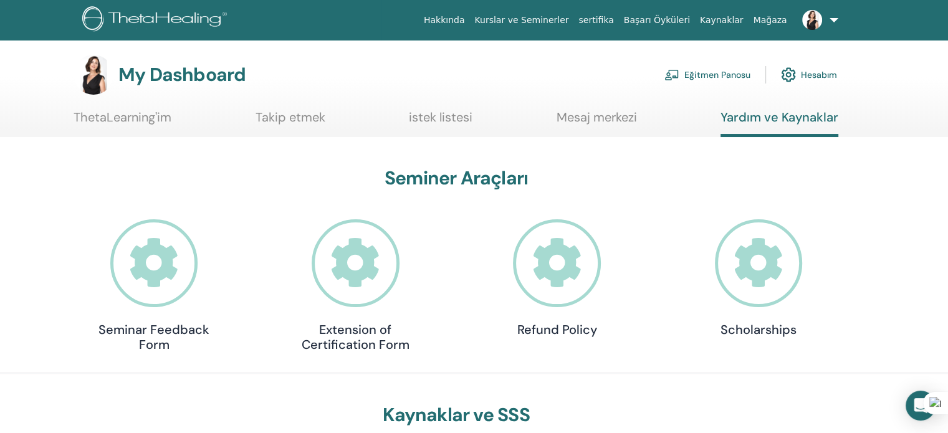
click at [120, 126] on link "ThetaLearning'im" at bounding box center [123, 122] width 98 height 24
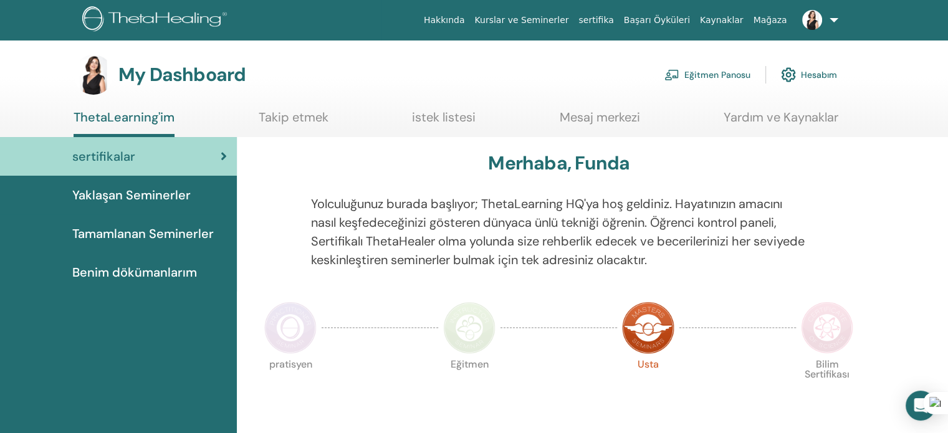
click at [703, 78] on link "Eğitmen Panosu" at bounding box center [707, 74] width 86 height 27
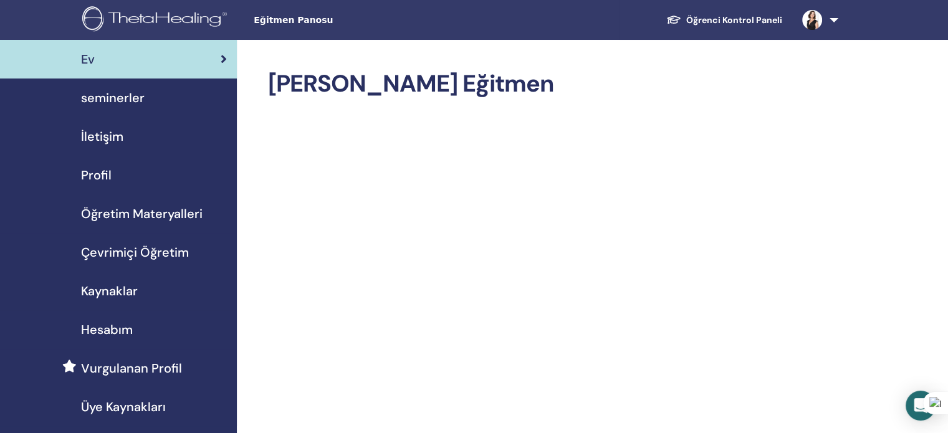
click at [98, 166] on span "Profil" at bounding box center [96, 175] width 31 height 19
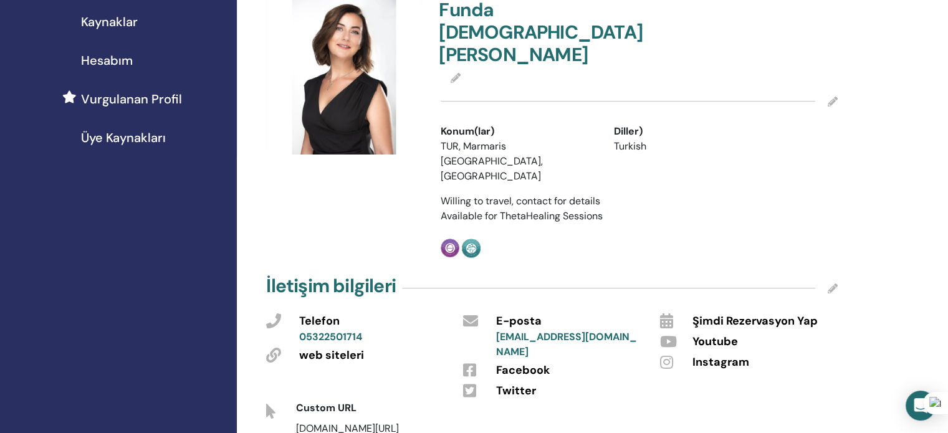
scroll to position [312, 0]
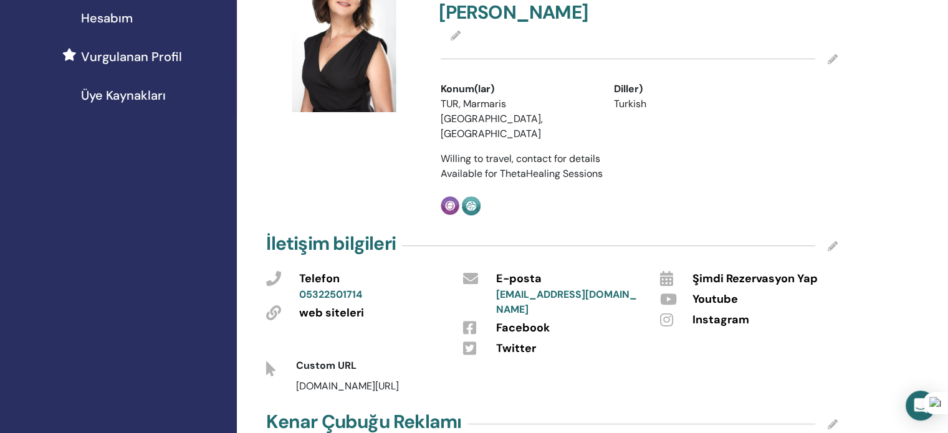
click at [831, 241] on icon at bounding box center [833, 246] width 10 height 10
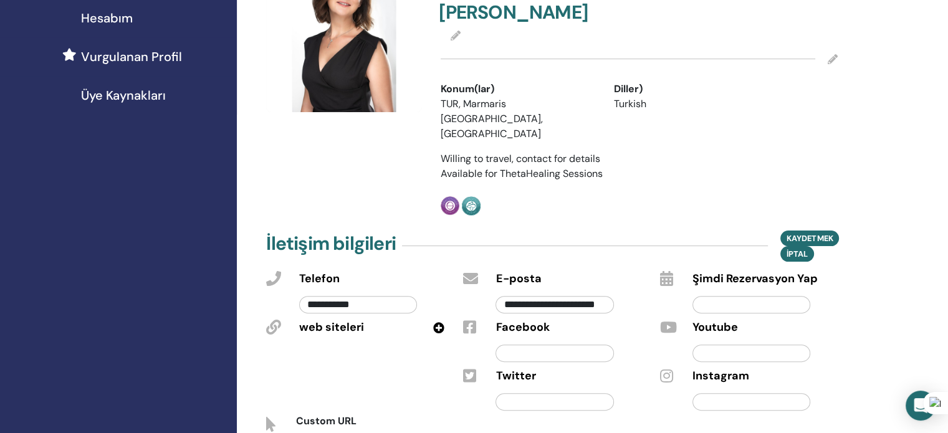
click at [724, 393] on input "text" at bounding box center [751, 401] width 118 height 17
paste input "**********"
type input "**********"
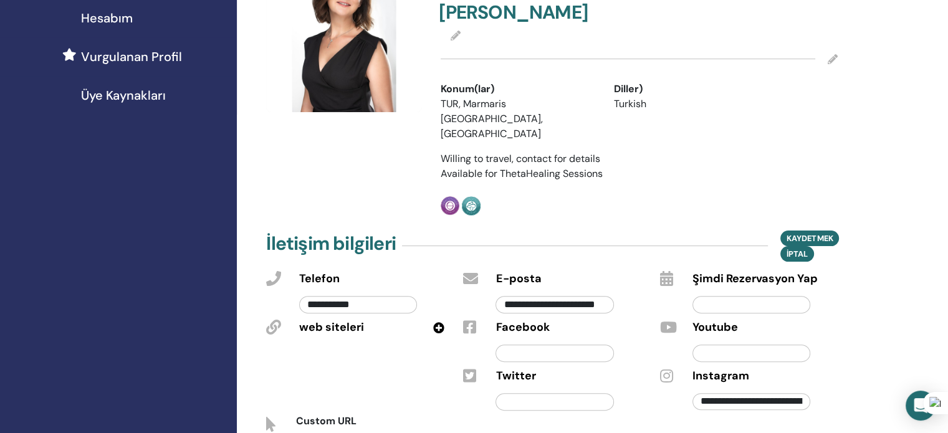
click at [710, 345] on input "text" at bounding box center [751, 353] width 118 height 17
paste input "**********"
type input "**********"
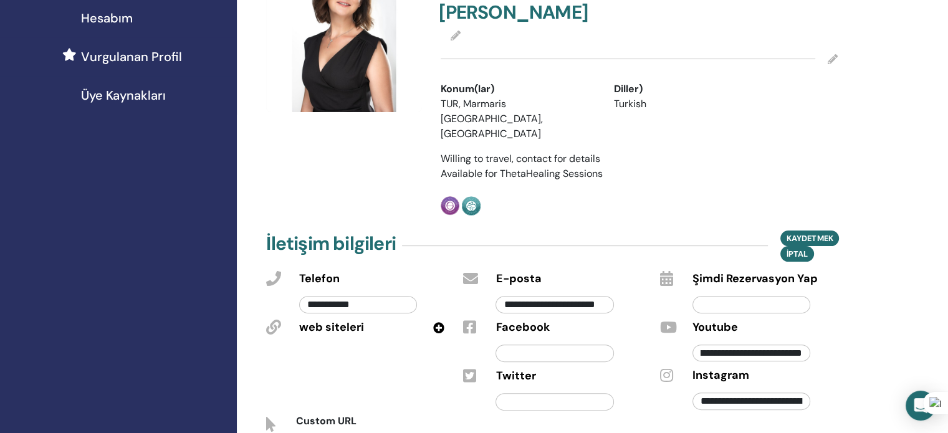
scroll to position [0, 0]
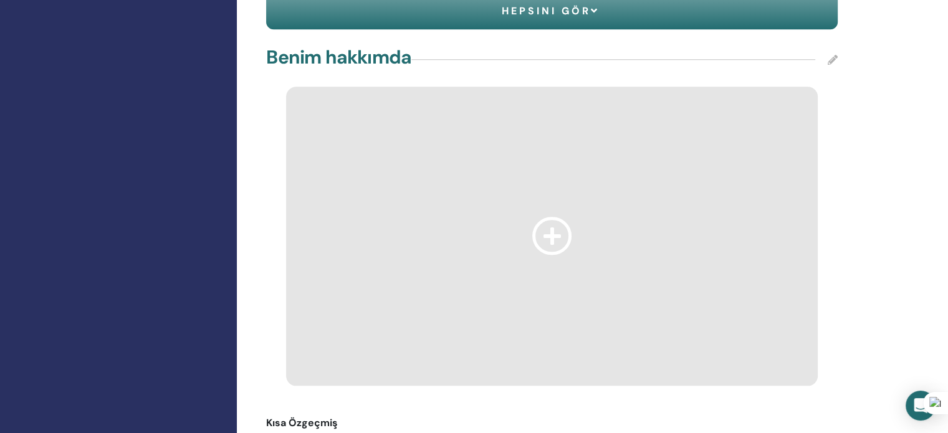
scroll to position [1309, 0]
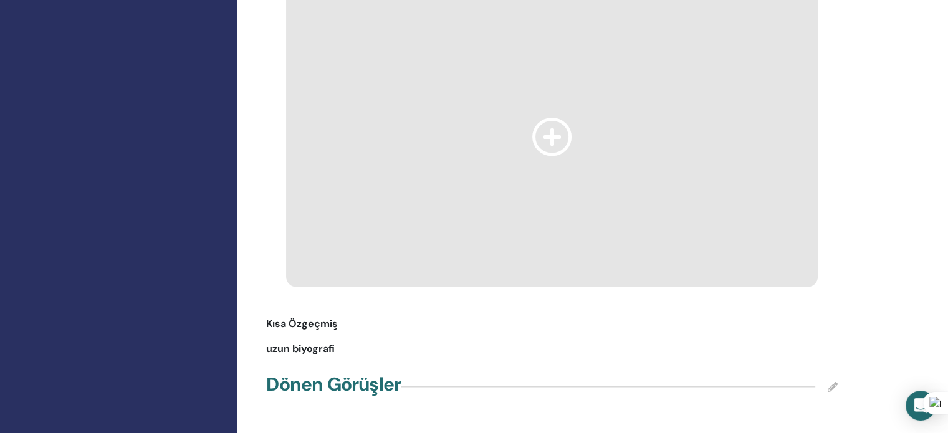
click at [296, 317] on span "Kısa Özgeçmiş" at bounding box center [302, 324] width 72 height 15
click at [302, 317] on span "Kısa Özgeçmiş" at bounding box center [302, 324] width 72 height 15
click at [282, 317] on span "Kısa Özgeçmiş" at bounding box center [302, 324] width 72 height 15
click at [547, 118] on icon at bounding box center [552, 137] width 40 height 38
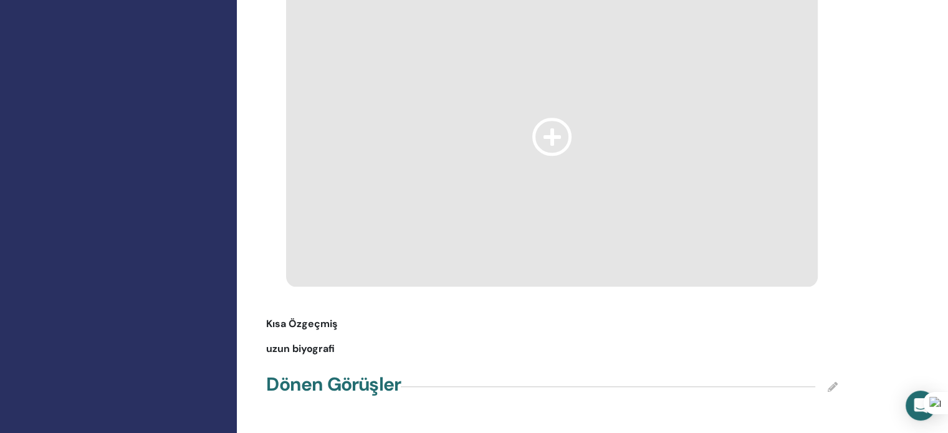
click at [552, 118] on icon at bounding box center [552, 137] width 40 height 38
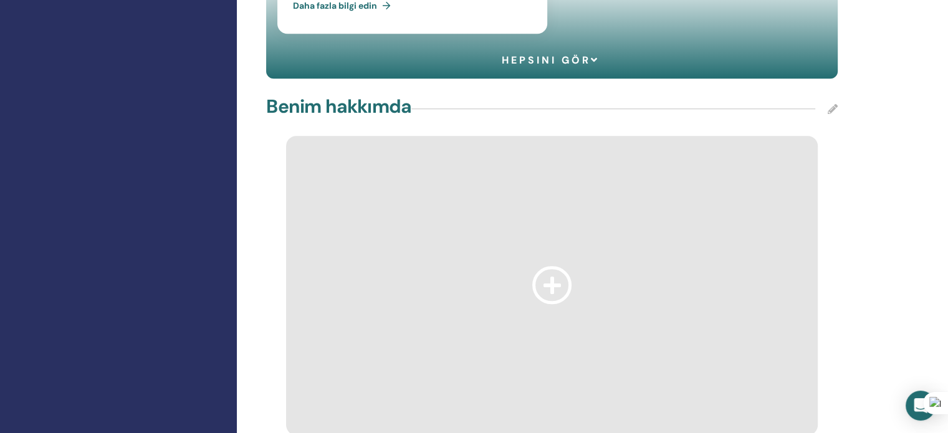
scroll to position [1059, 0]
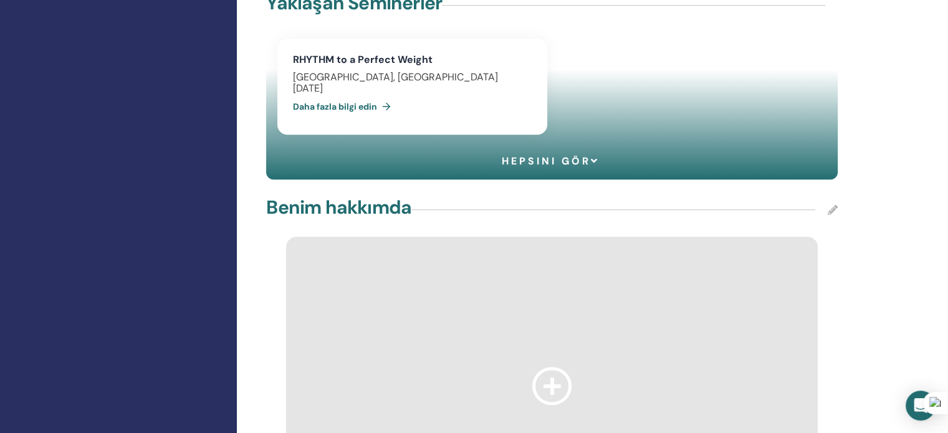
click at [833, 205] on icon at bounding box center [833, 210] width 10 height 10
click at [833, 232] on div at bounding box center [552, 384] width 590 height 304
click at [838, 232] on div at bounding box center [552, 384] width 590 height 304
click at [393, 196] on h4 "Benim hakkımda" at bounding box center [338, 207] width 145 height 22
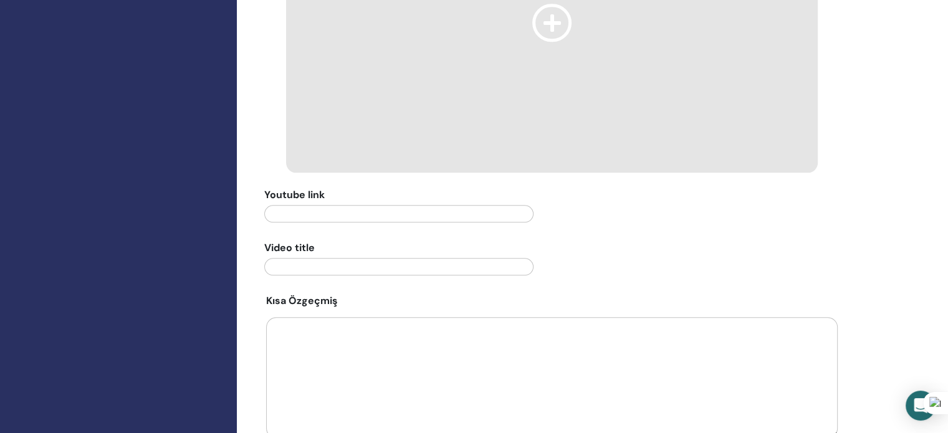
scroll to position [1496, 0]
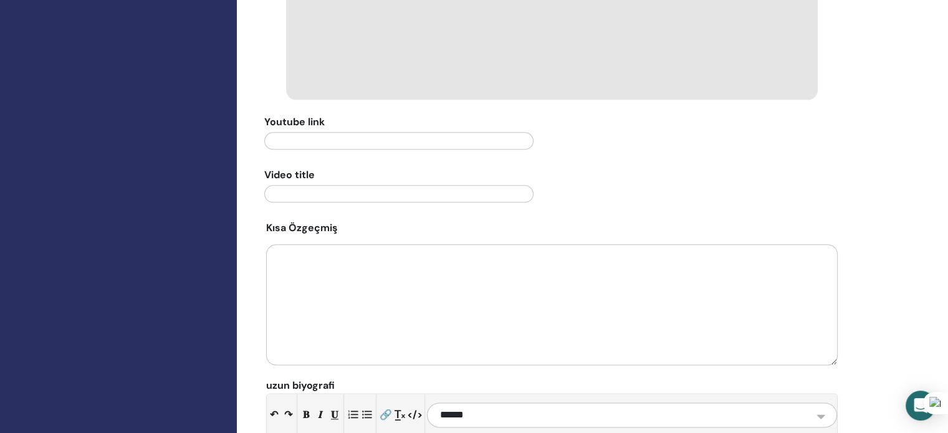
click at [317, 244] on textarea at bounding box center [551, 304] width 571 height 121
paste textarea "**********"
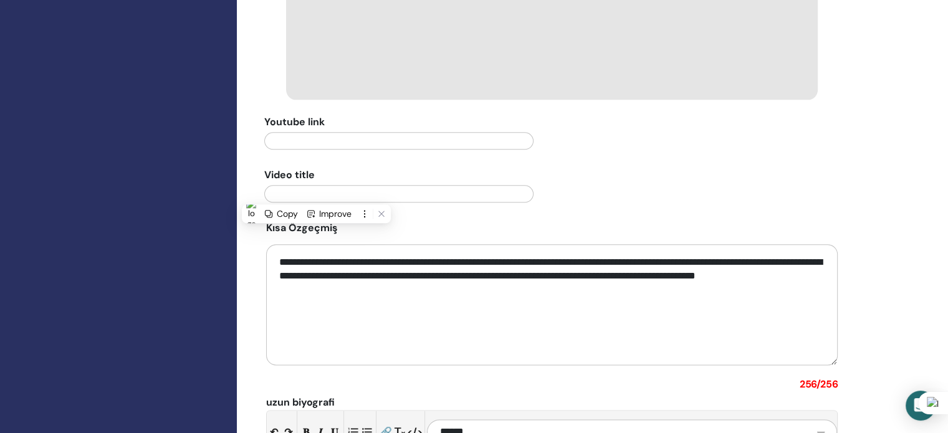
paste textarea
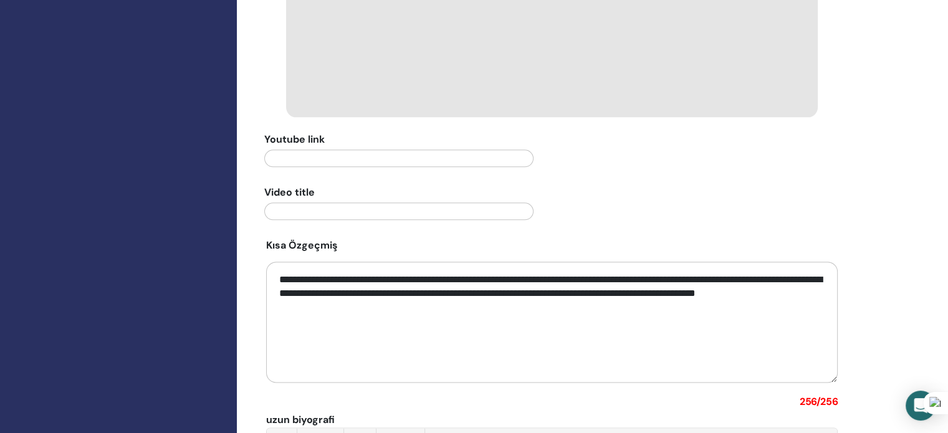
scroll to position [1558, 0]
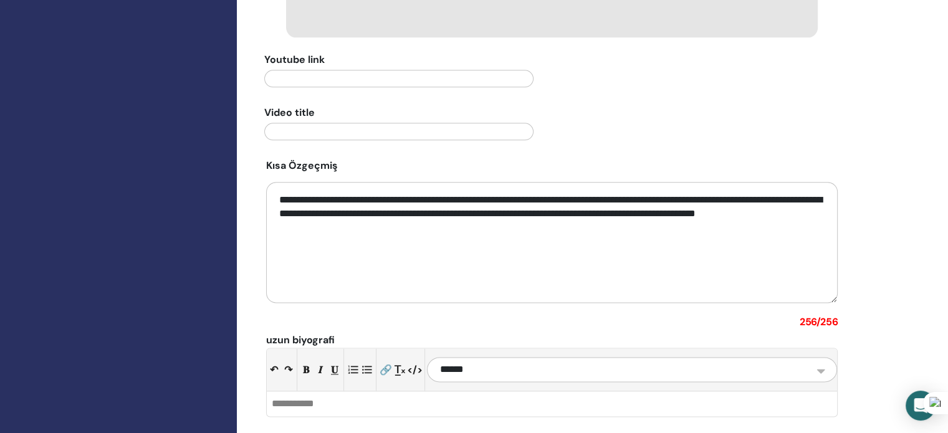
type textarea "**********"
drag, startPoint x: 476, startPoint y: 165, endPoint x: 248, endPoint y: 115, distance: 233.5
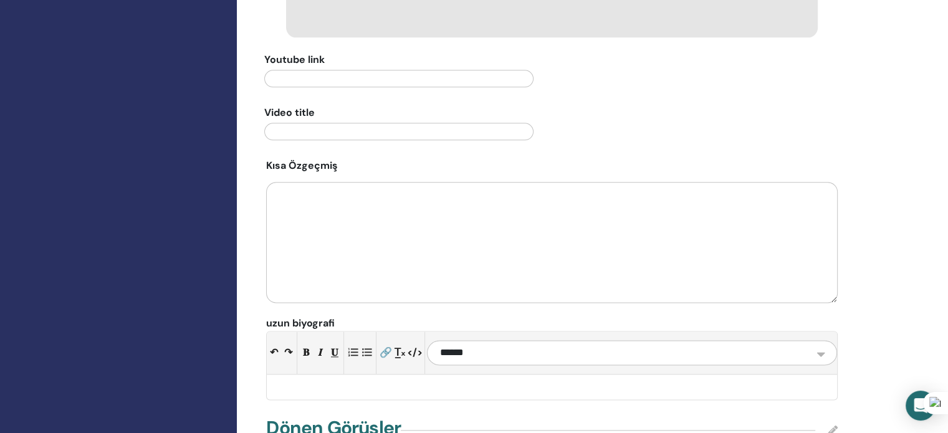
click at [298, 375] on div at bounding box center [552, 387] width 570 height 25
paste div
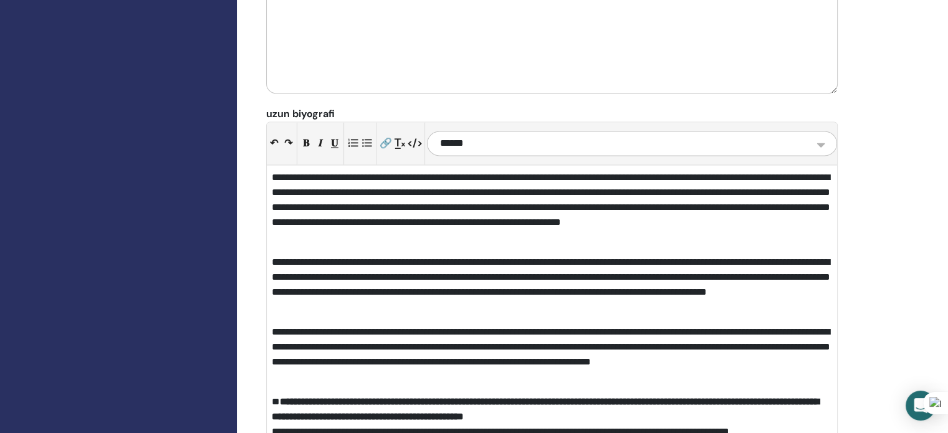
scroll to position [1780, 0]
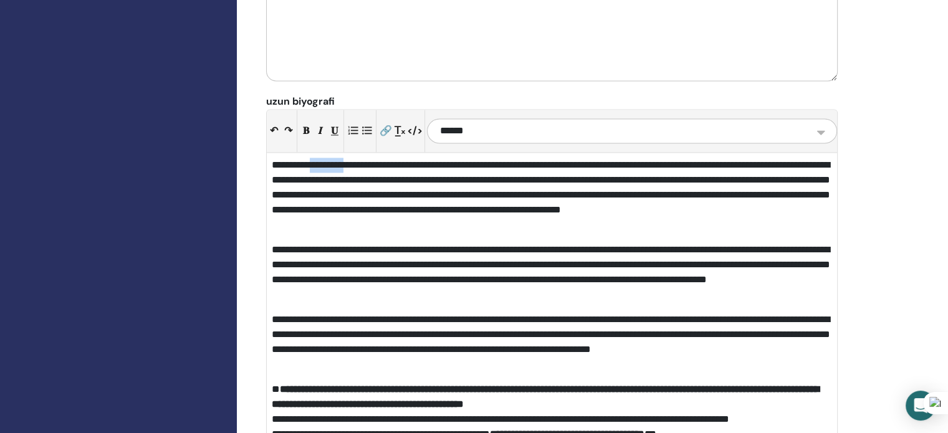
drag, startPoint x: 361, startPoint y: 104, endPoint x: 323, endPoint y: 103, distance: 38.0
click at [323, 158] on p "**********" at bounding box center [552, 195] width 560 height 75
drag, startPoint x: 354, startPoint y: 105, endPoint x: 366, endPoint y: 170, distance: 66.6
click at [354, 158] on p "**********" at bounding box center [552, 195] width 560 height 75
drag, startPoint x: 359, startPoint y: 102, endPoint x: 222, endPoint y: 108, distance: 137.2
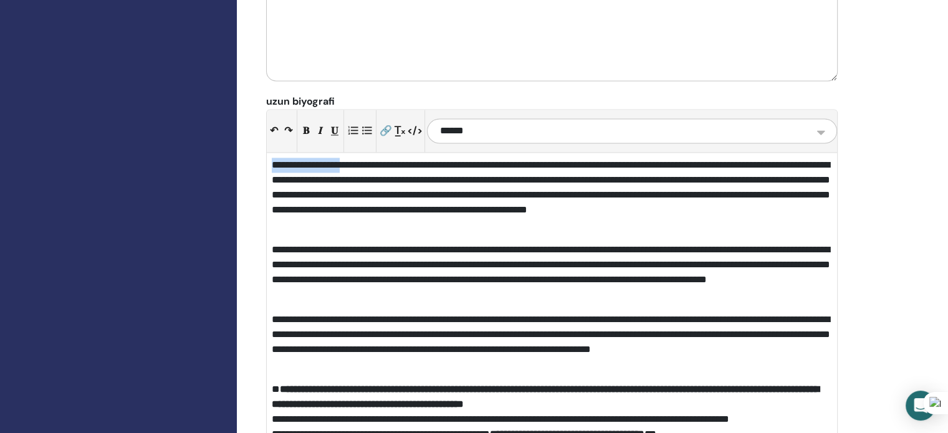
click at [274, 158] on p "**********" at bounding box center [552, 195] width 560 height 75
click at [436, 158] on p "**********" at bounding box center [552, 195] width 560 height 75
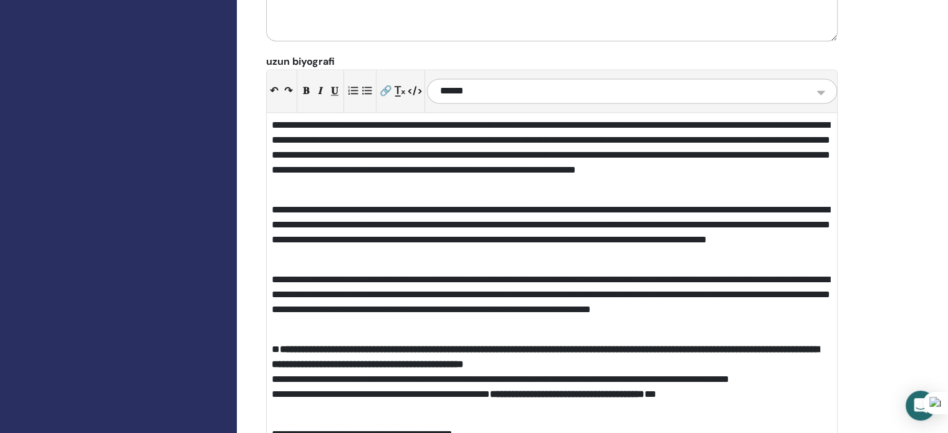
scroll to position [1904, 0]
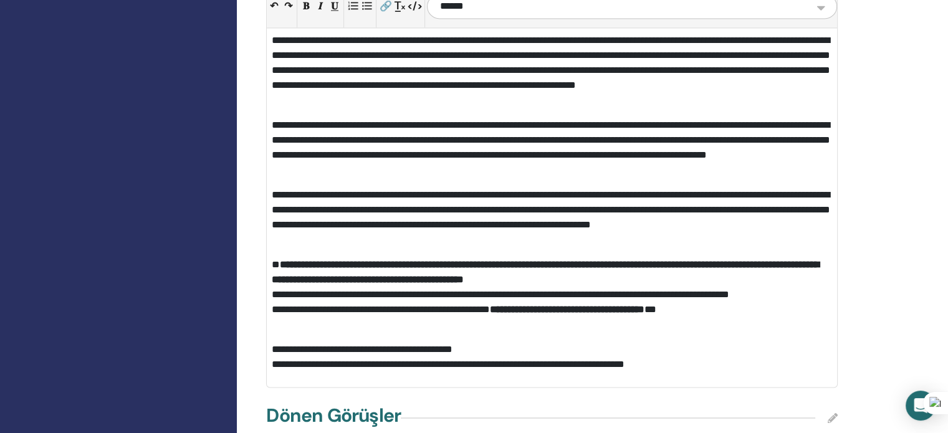
click at [470, 188] on p "**********" at bounding box center [552, 218] width 560 height 60
drag, startPoint x: 581, startPoint y: 216, endPoint x: 466, endPoint y: 217, distance: 114.7
click at [466, 260] on strong "**********" at bounding box center [545, 272] width 547 height 24
drag, startPoint x: 757, startPoint y: 263, endPoint x: 770, endPoint y: 271, distance: 14.9
click at [757, 263] on p "**********" at bounding box center [552, 294] width 560 height 75
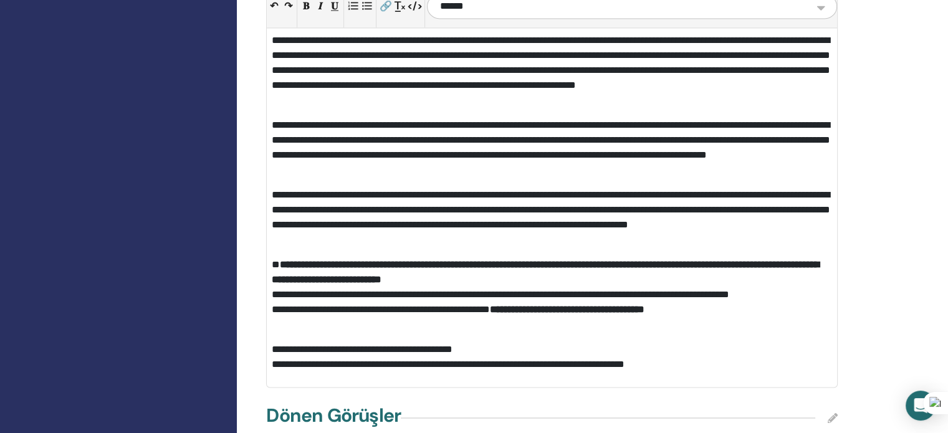
click at [287, 260] on strong "**********" at bounding box center [545, 272] width 547 height 24
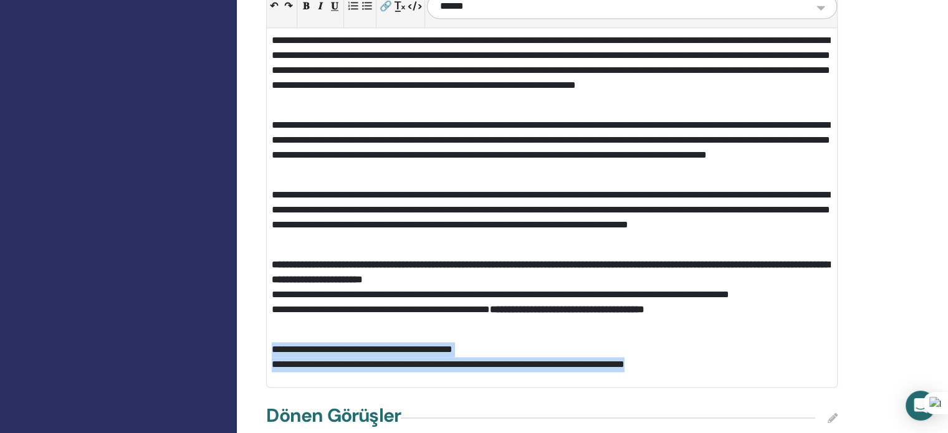
drag, startPoint x: 694, startPoint y: 301, endPoint x: 251, endPoint y: 286, distance: 442.7
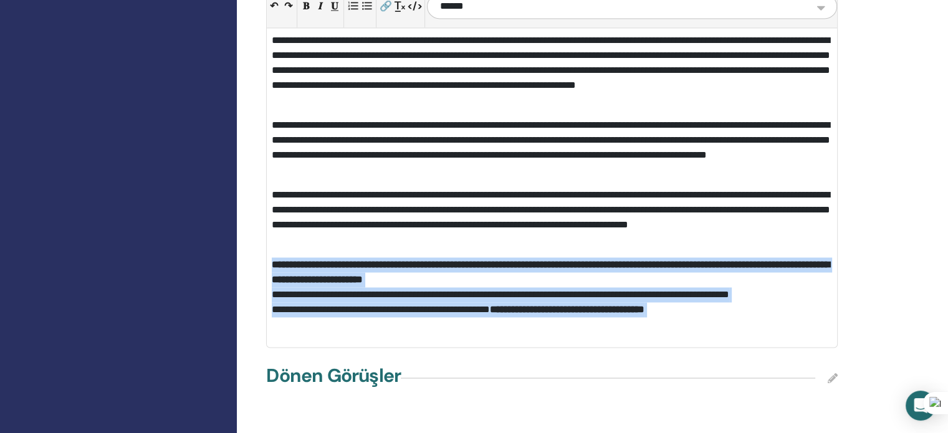
drag, startPoint x: 753, startPoint y: 263, endPoint x: 267, endPoint y: 202, distance: 489.9
click at [267, 202] on div "**********" at bounding box center [552, 187] width 570 height 319
copy p "**********"
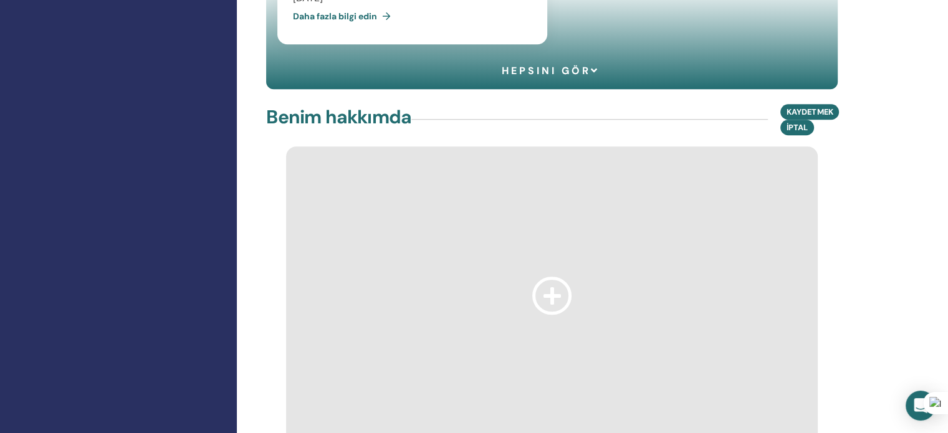
scroll to position [1122, 0]
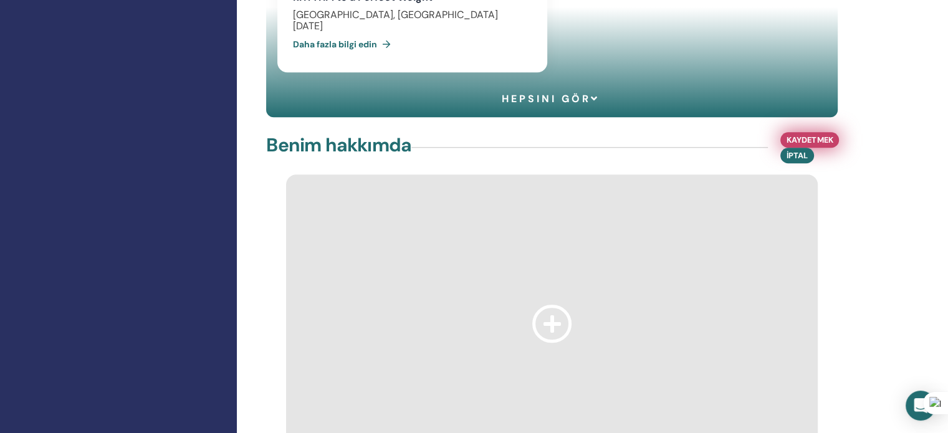
click at [815, 133] on span "Kaydetmek" at bounding box center [809, 139] width 46 height 13
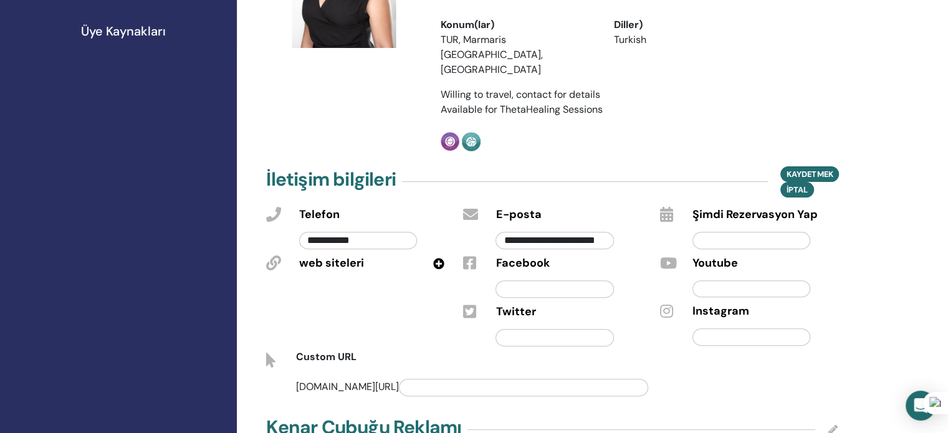
scroll to position [374, 0]
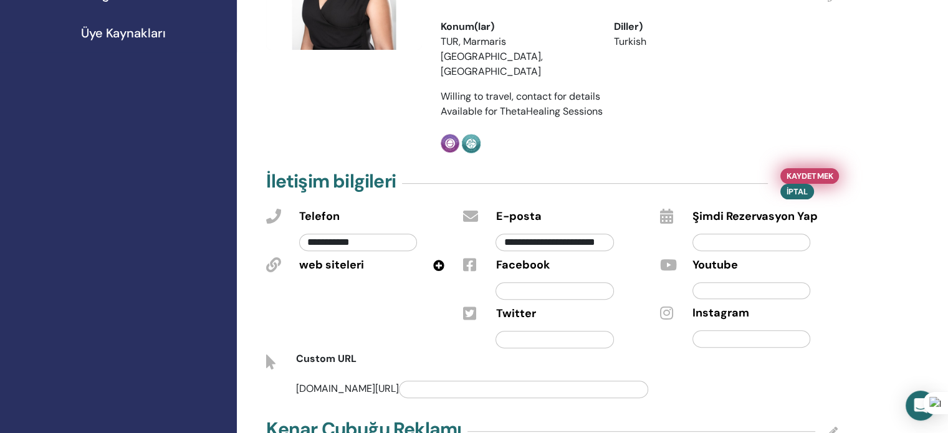
click at [818, 170] on span "Kaydetmek" at bounding box center [809, 176] width 46 height 13
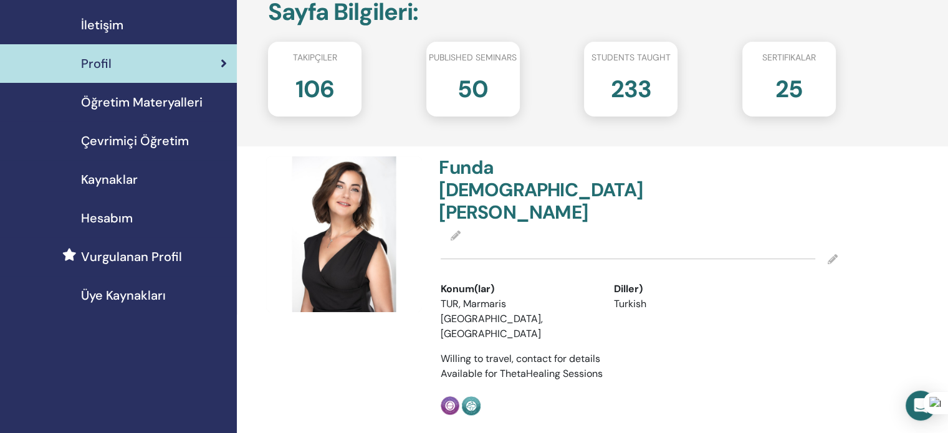
scroll to position [125, 0]
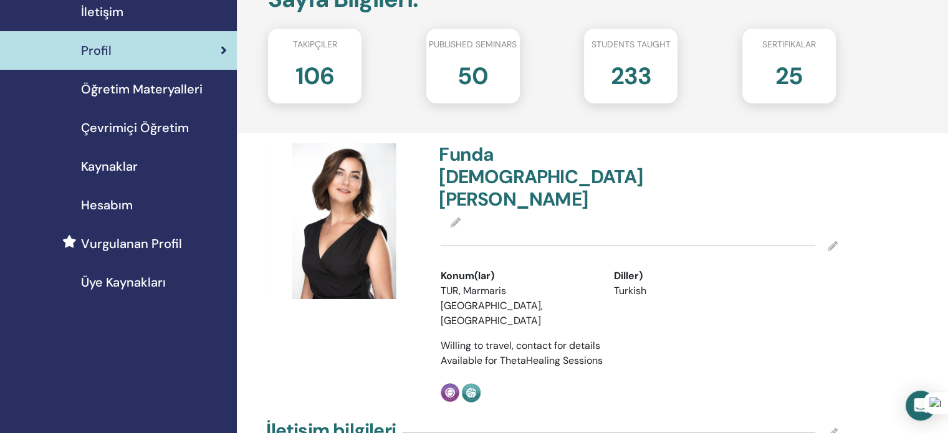
click at [457, 217] on icon at bounding box center [456, 222] width 10 height 10
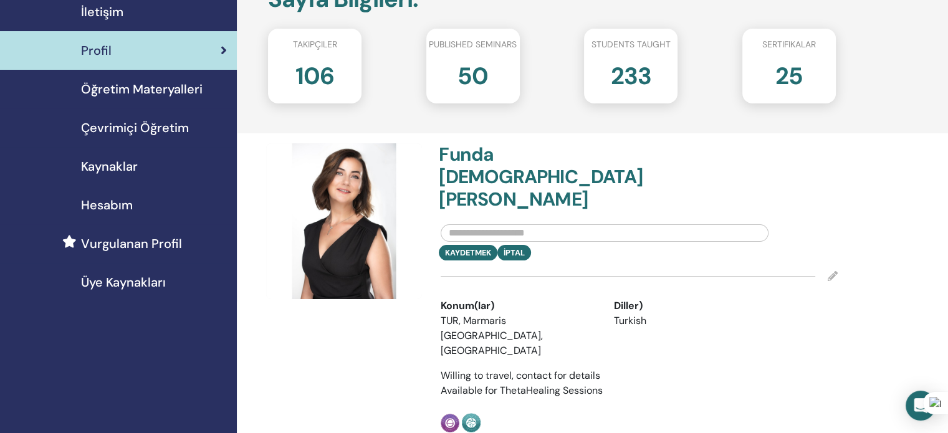
click at [516, 153] on h4 "Funda Alaslan Ketenci" at bounding box center [535, 176] width 193 height 67
click at [556, 224] on input "text" at bounding box center [605, 232] width 328 height 17
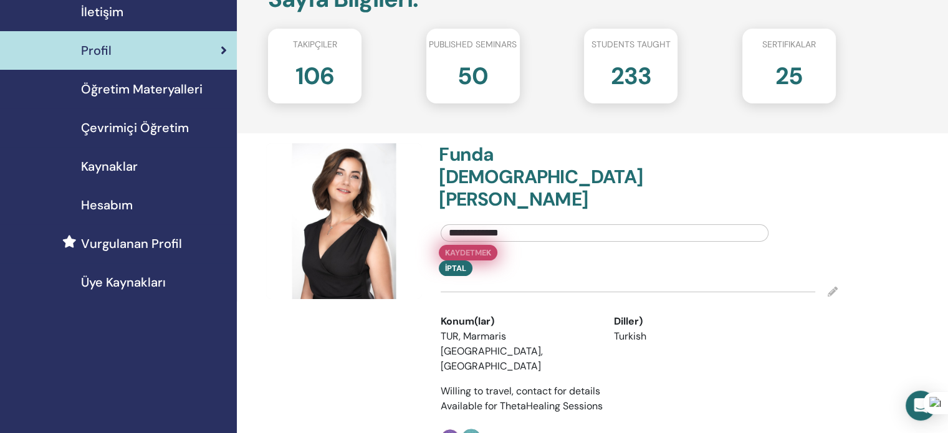
type input "**********"
click at [466, 245] on button "Kaydetmek" at bounding box center [468, 253] width 59 height 16
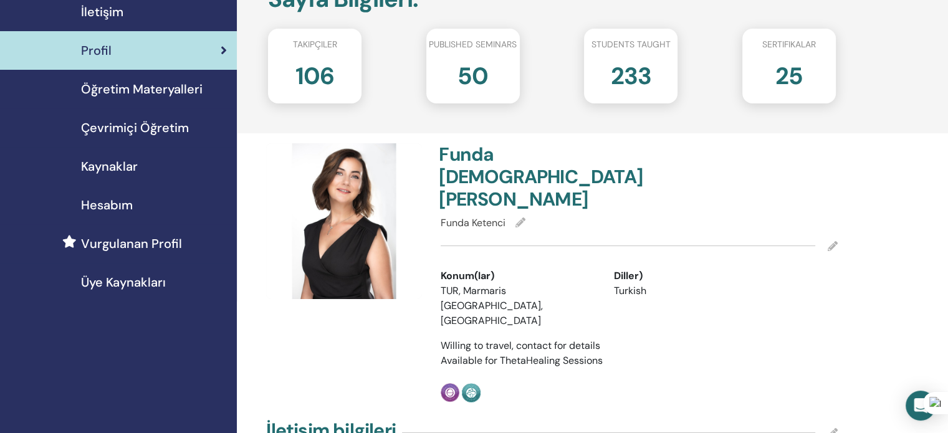
click at [96, 244] on span "Vurgulanan Profil" at bounding box center [131, 243] width 101 height 19
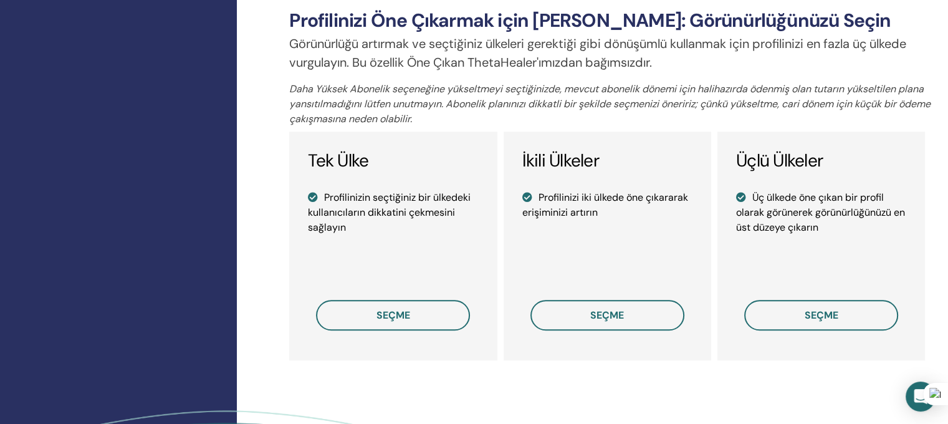
scroll to position [872, 0]
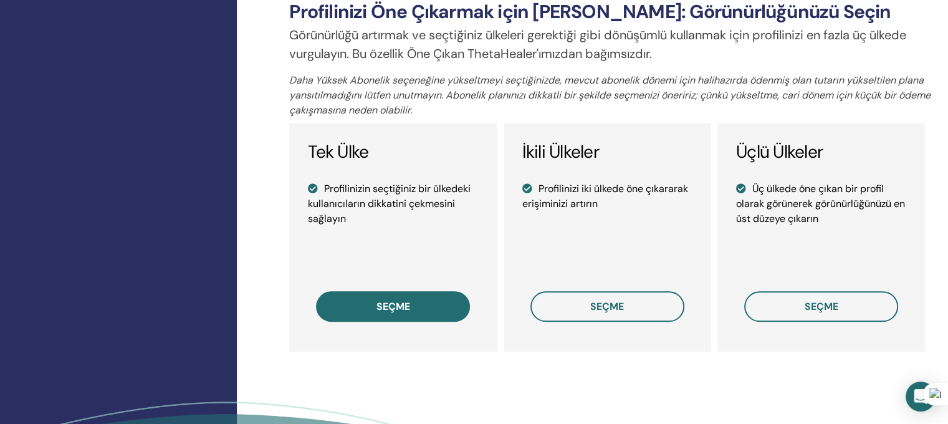
click at [364, 301] on button "seçme" at bounding box center [393, 306] width 154 height 31
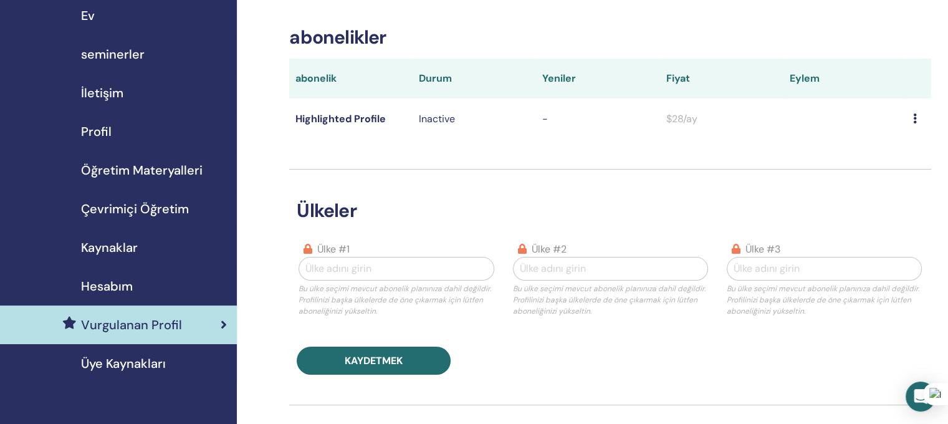
scroll to position [62, 0]
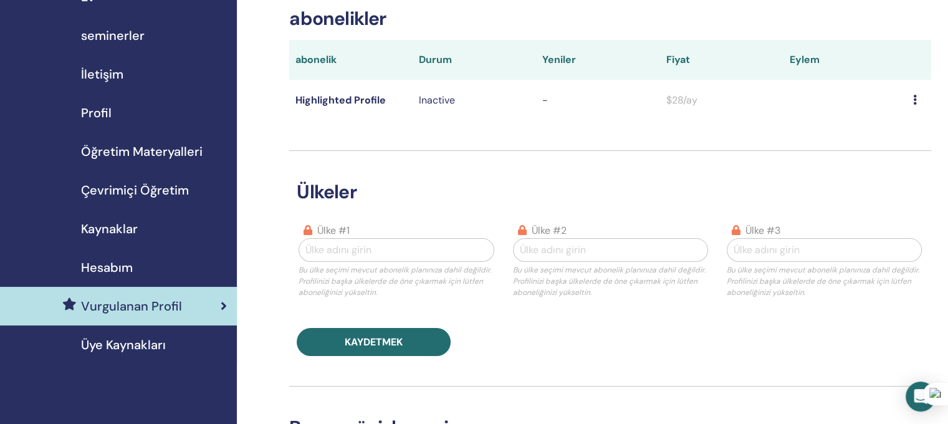
click at [167, 332] on link "Üye Kaynakları" at bounding box center [118, 344] width 237 height 39
